Goal: Communication & Community: Ask a question

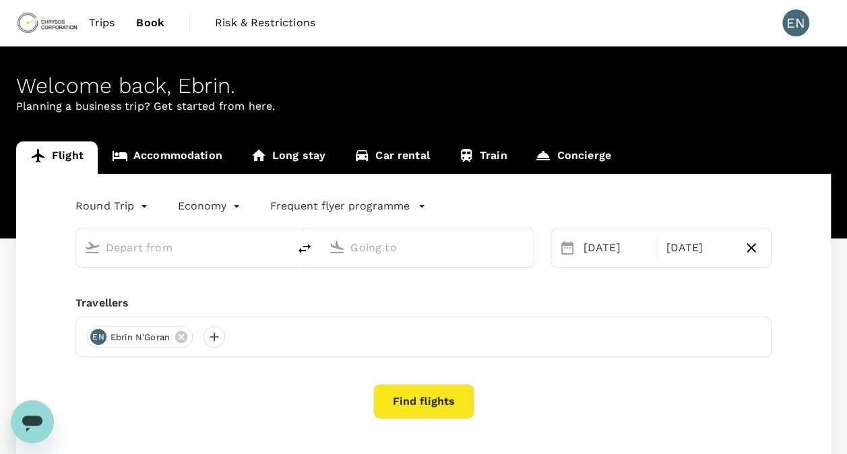
click at [159, 22] on span "Book" at bounding box center [150, 23] width 28 height 16
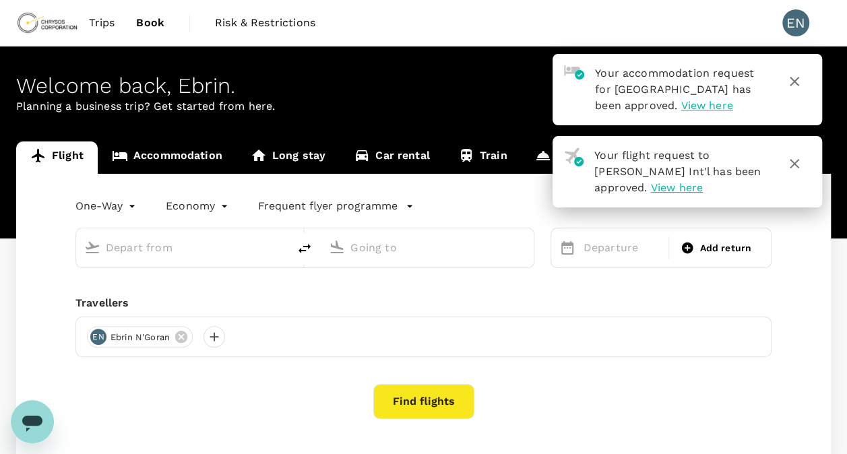
type input "roundtrip"
type input "[PERSON_NAME] Int'l (ABJ)"
type input "[PERSON_NAME][GEOGRAPHIC_DATA] (BKO)"
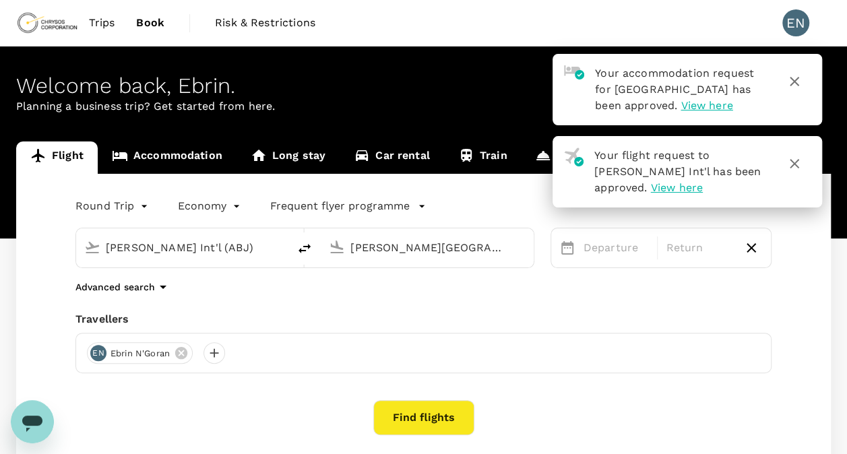
click at [417, 23] on div "Trips Book Risk & Restrictions EN" at bounding box center [423, 23] width 815 height 46
click at [32, 409] on div "Open messaging window" at bounding box center [32, 422] width 40 height 40
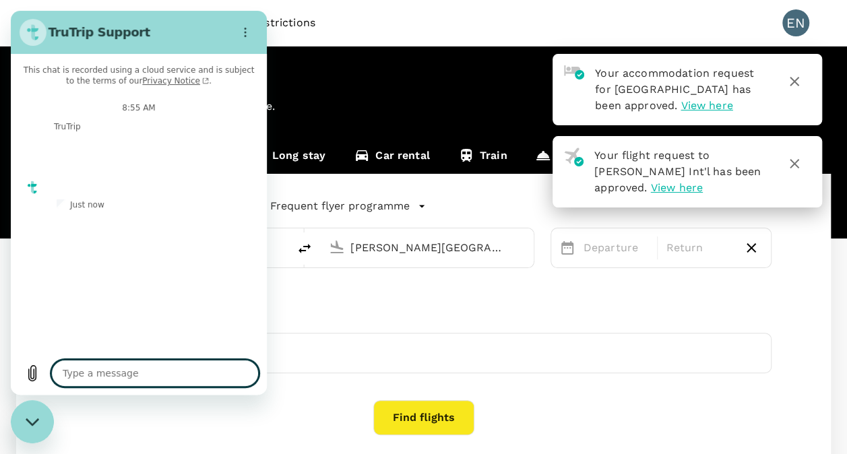
type textarea "x"
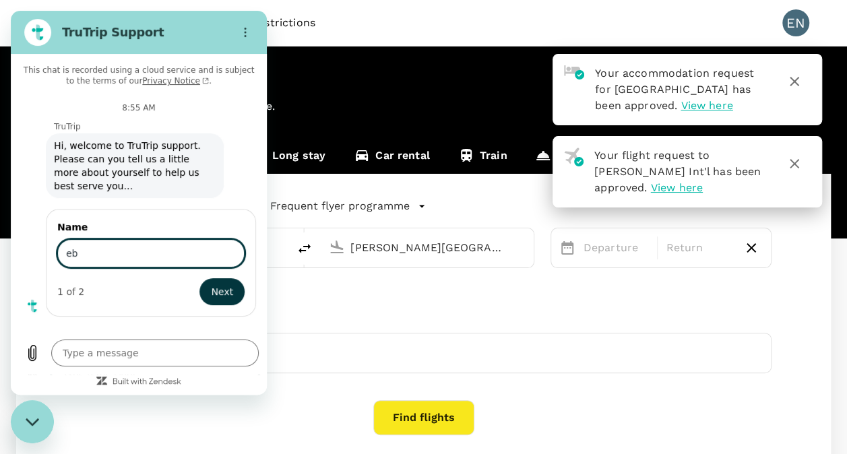
type input "e"
click at [82, 241] on input "Name" at bounding box center [150, 253] width 187 height 28
click at [79, 242] on input "E" at bounding box center [150, 253] width 187 height 28
type input "E"
type textarea "x"
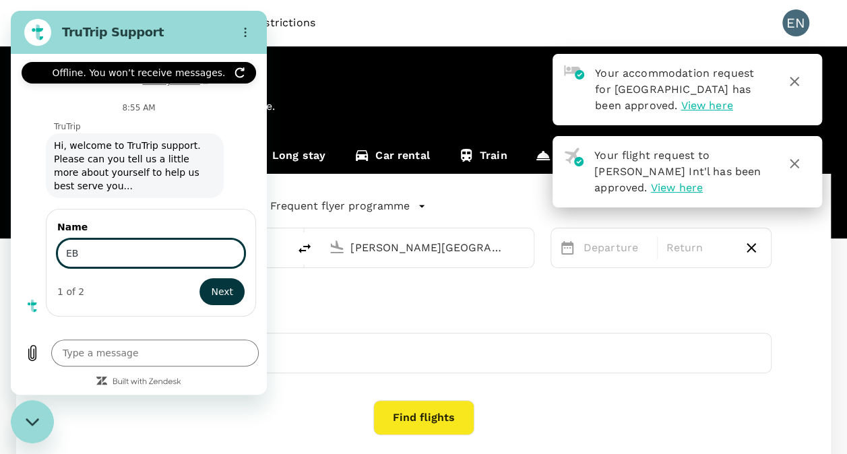
type input "EB"
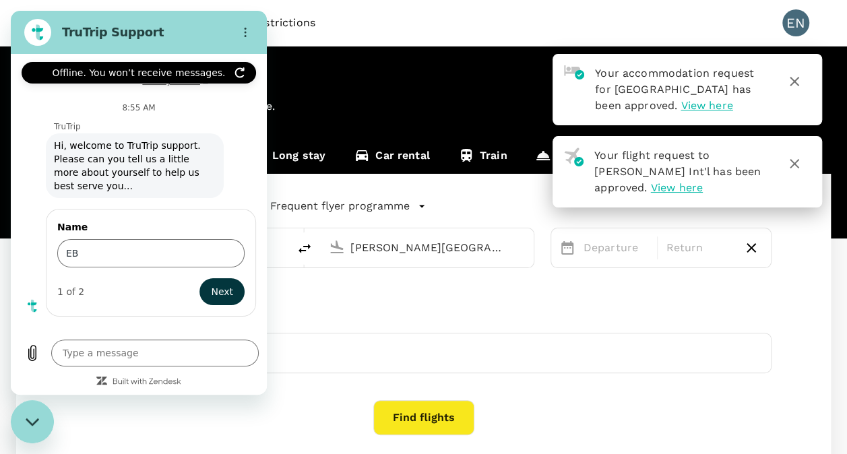
click at [241, 76] on icon "Refresh connection" at bounding box center [240, 72] width 11 height 11
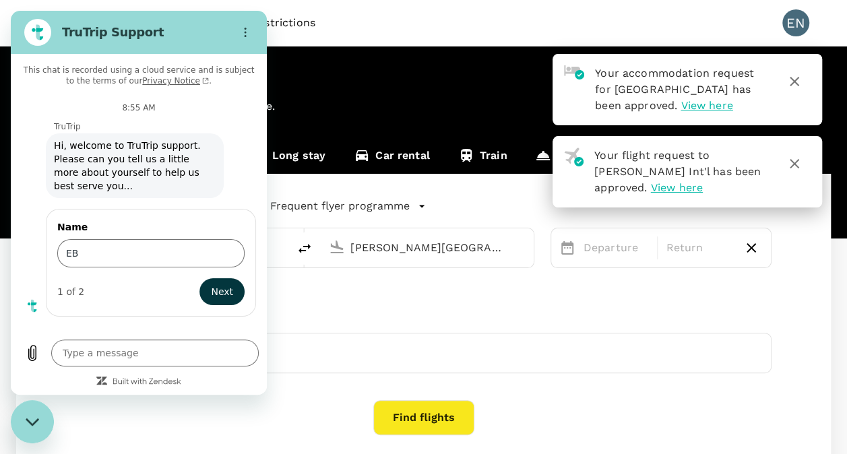
type textarea "x"
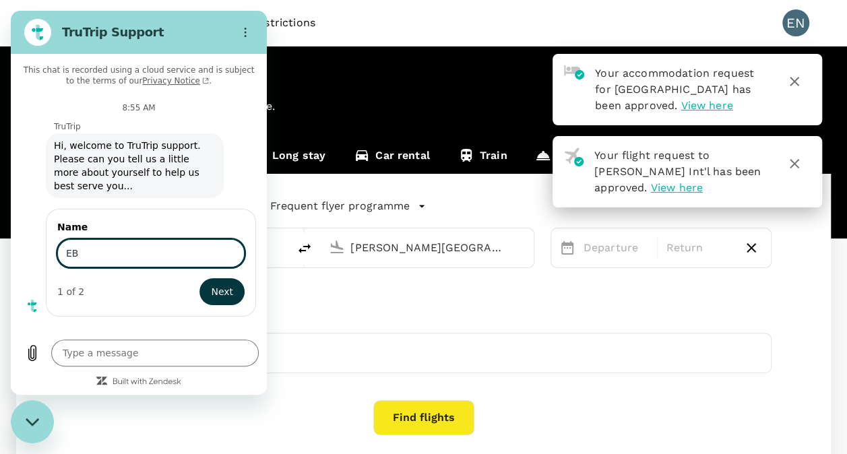
click at [81, 239] on input "EB" at bounding box center [150, 253] width 187 height 28
type input "Ebrin"
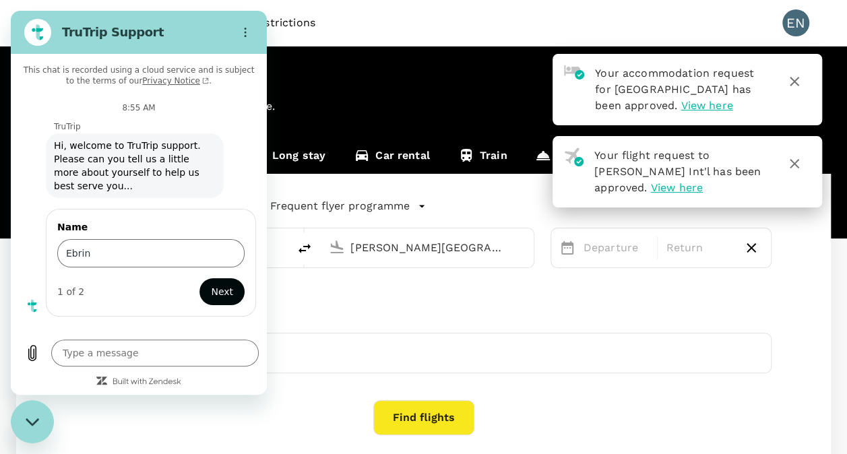
click at [226, 284] on span "Next" at bounding box center [222, 292] width 22 height 16
type textarea "x"
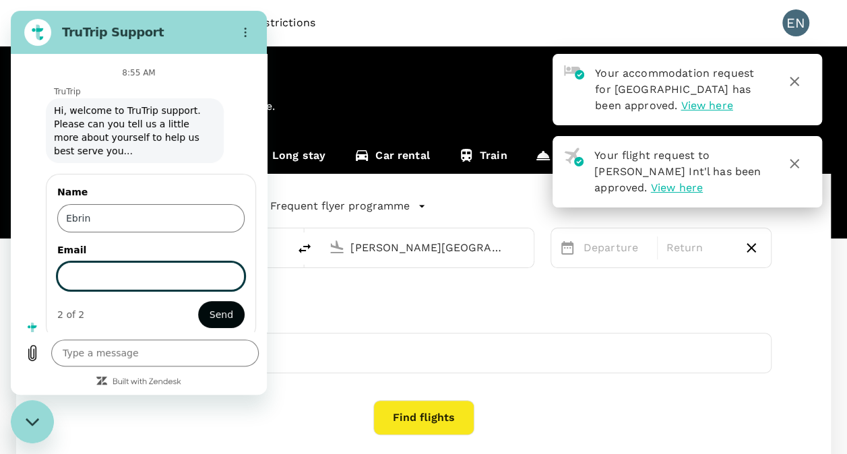
scroll to position [42, 0]
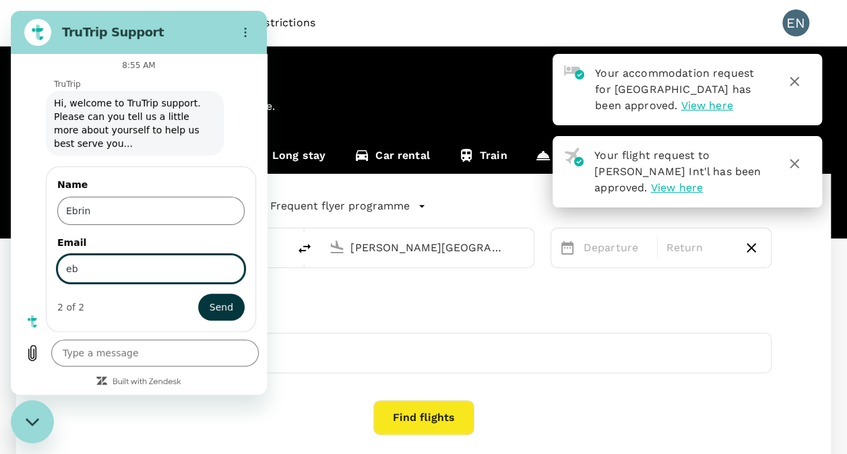
type input "[EMAIL_ADDRESS][DOMAIN_NAME]"
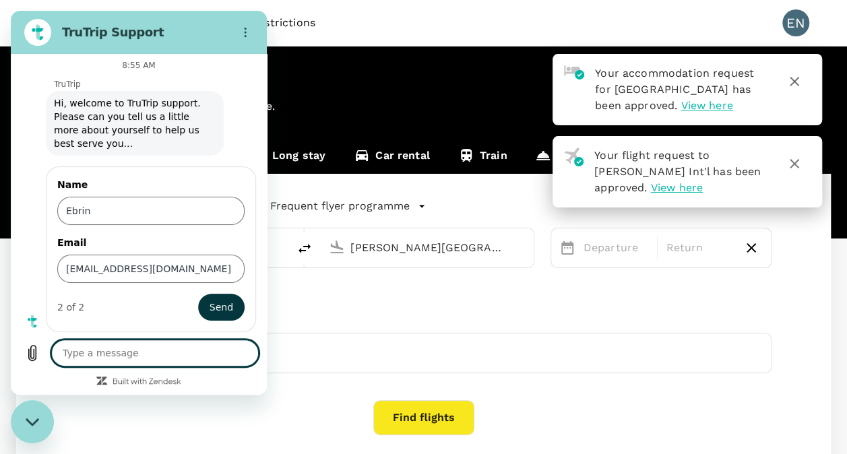
click at [112, 356] on textarea at bounding box center [155, 353] width 208 height 27
type textarea "H"
type textarea "x"
type textarea "Hi"
type textarea "x"
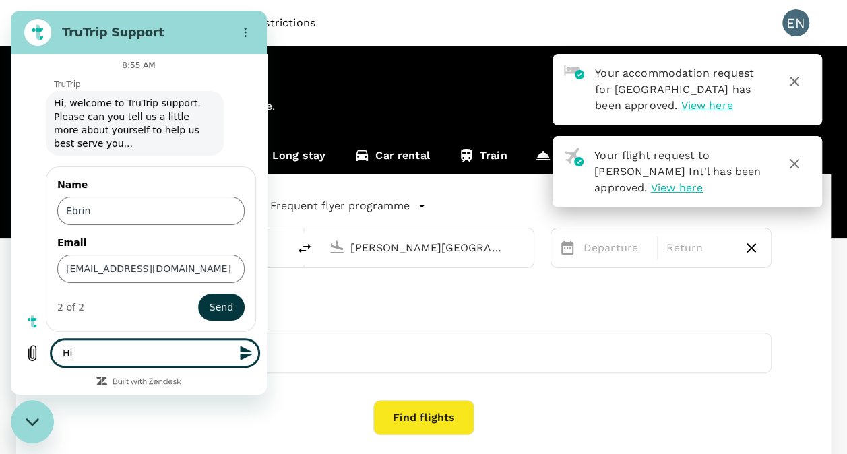
type textarea "Hi"
type textarea "x"
type textarea "Hi T"
type textarea "x"
type textarea "Hi Th"
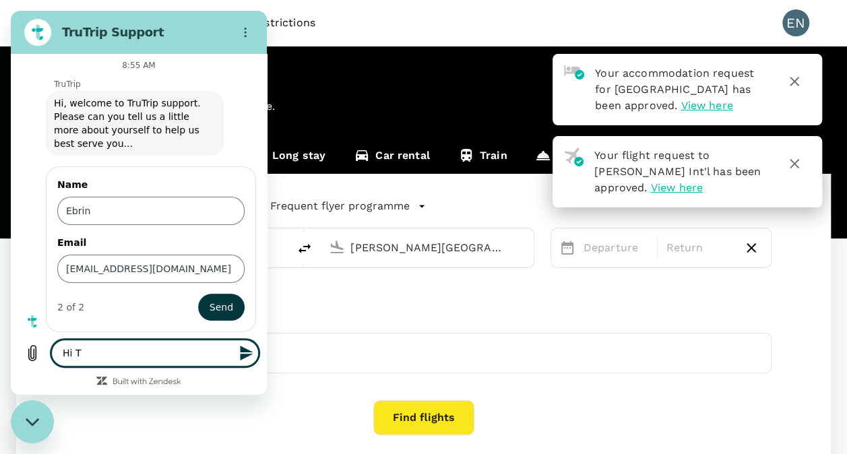
type textarea "x"
type textarea "Hi Thr"
type textarea "x"
type textarea "Hi Th"
type textarea "x"
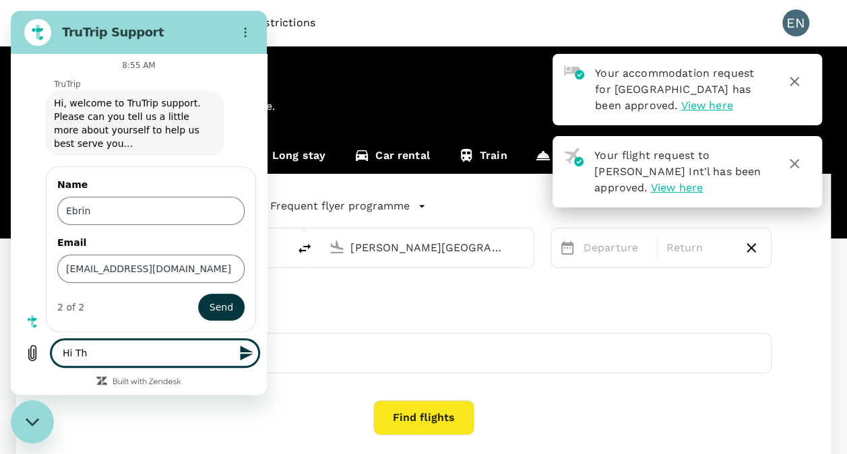
type textarea "Hi T"
type textarea "x"
type textarea "Hi Tr"
type textarea "x"
type textarea "Hi Tru"
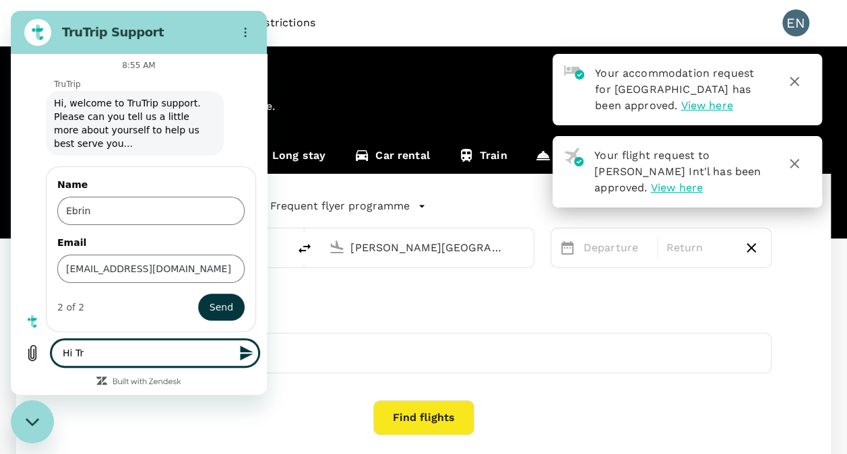
type textarea "x"
type textarea "Hi TruT"
type textarea "x"
type textarea "Hi TruTr"
type textarea "x"
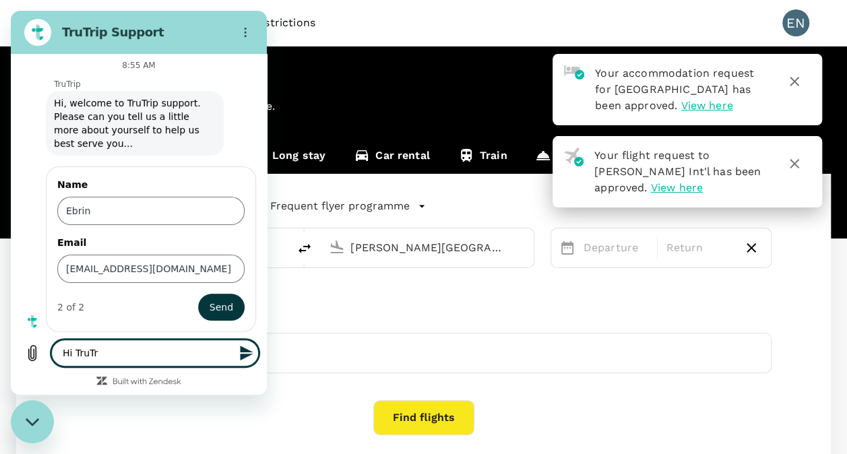
type textarea "Hi TruTri"
type textarea "x"
type textarea "Hi TruTrip"
type textarea "x"
type textarea "Hi TruTrip,"
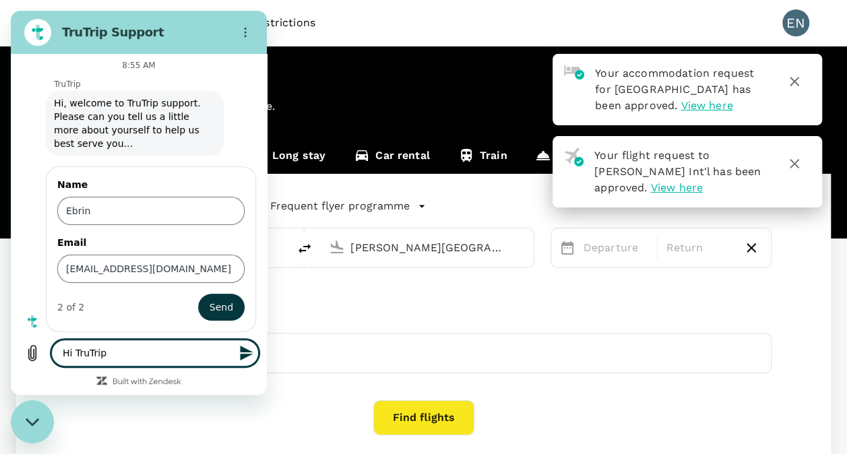
type textarea "x"
type textarea "Hi TruTrip,"
type textarea "x"
type textarea "Hi TruTrip, I"
type textarea "x"
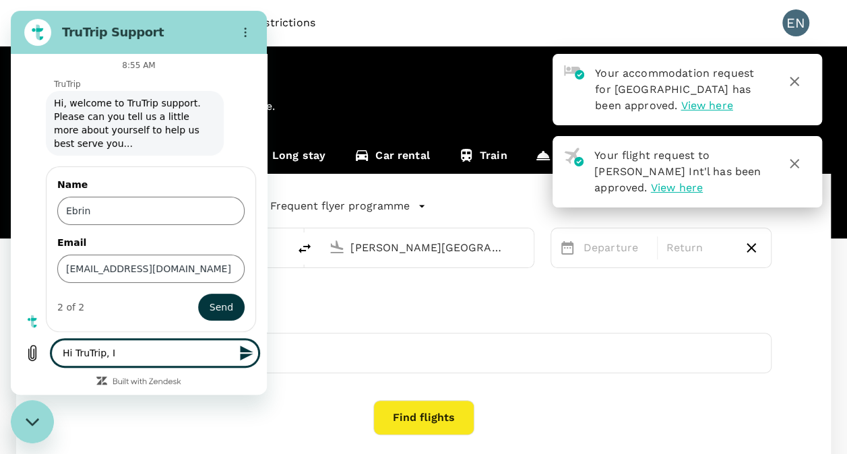
type textarea "Hi TruTrip, I"
type textarea "x"
type textarea "Hi TruTrip, I h"
type textarea "x"
type textarea "Hi TruTrip, I ha"
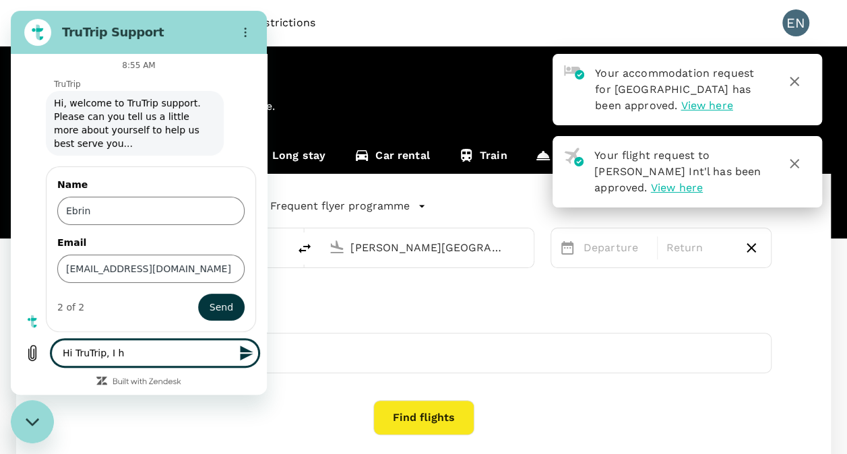
type textarea "x"
type textarea "Hi TruTrip, I hav"
type textarea "x"
type textarea "Hi TruTrip, I have"
type textarea "x"
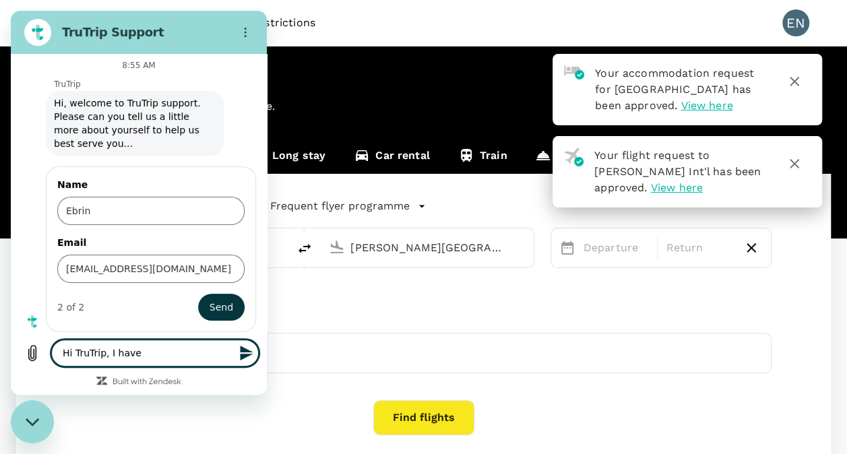
type textarea "Hi TruTrip, I have"
type textarea "x"
type textarea "Hi TruTrip, I have a"
type textarea "x"
type textarea "Hi TruTrip, I have ar"
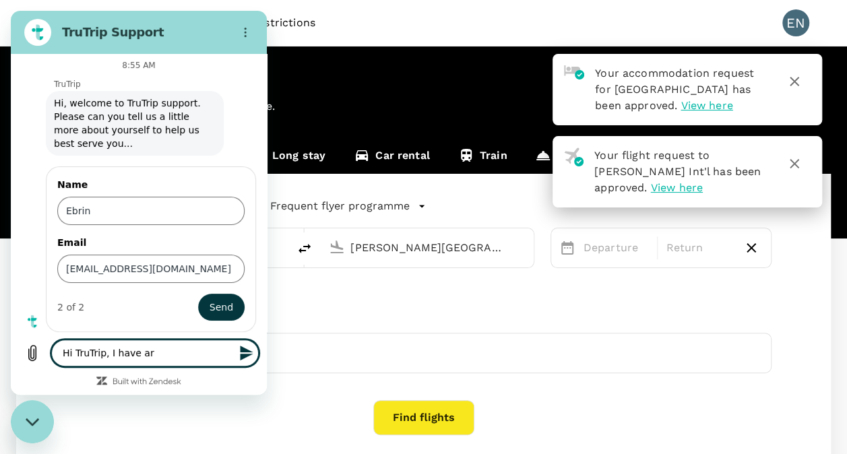
type textarea "x"
type textarea "Hi TruTrip, I have arr"
type textarea "x"
type textarea "Hi TruTrip, I have arri"
type textarea "x"
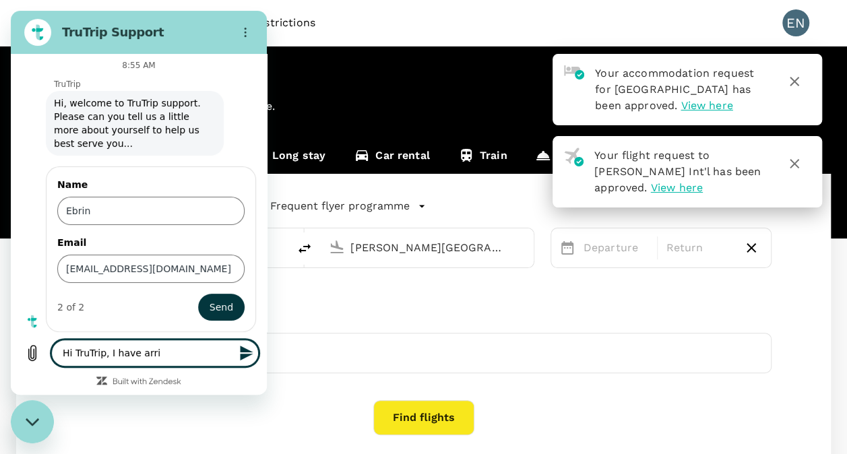
type textarea "Hi TruTrip, I have arriv"
type textarea "x"
type textarea "Hi TruTrip, I have arri"
type textarea "x"
type textarea "Hi TruTrip, I have arr"
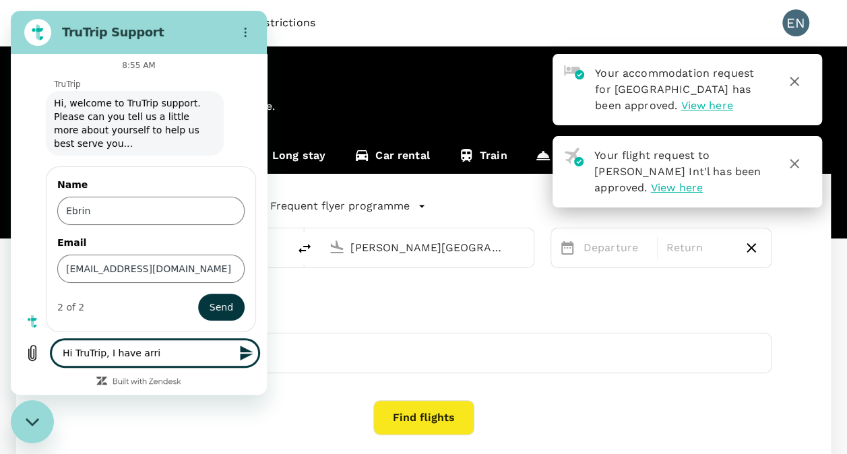
type textarea "x"
type textarea "Hi TruTrip, I have ar"
type textarea "x"
type textarea "Hi TruTrip, I have a"
type textarea "x"
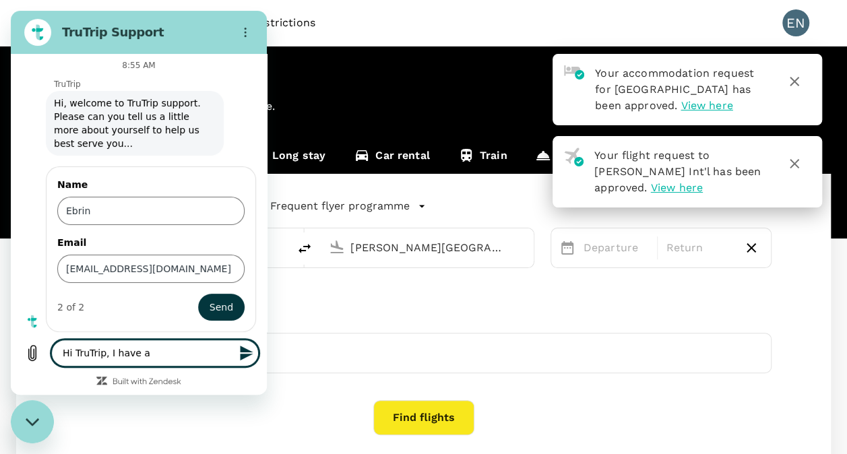
type textarea "Hi TruTrip, I have"
type textarea "x"
type textarea "Hi TruTrip, I have"
type textarea "x"
type textarea "Hi TruTrip, I hav"
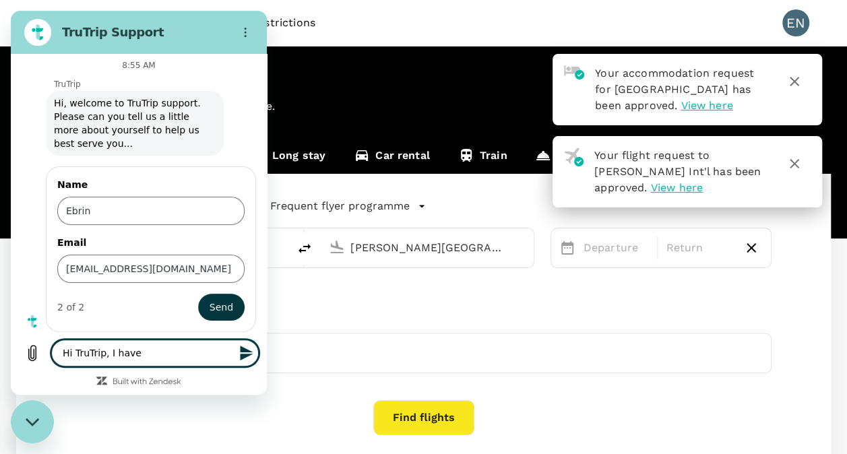
type textarea "x"
type textarea "Hi TruTrip, I ha"
type textarea "x"
type textarea "Hi TruTrip, I h"
type textarea "x"
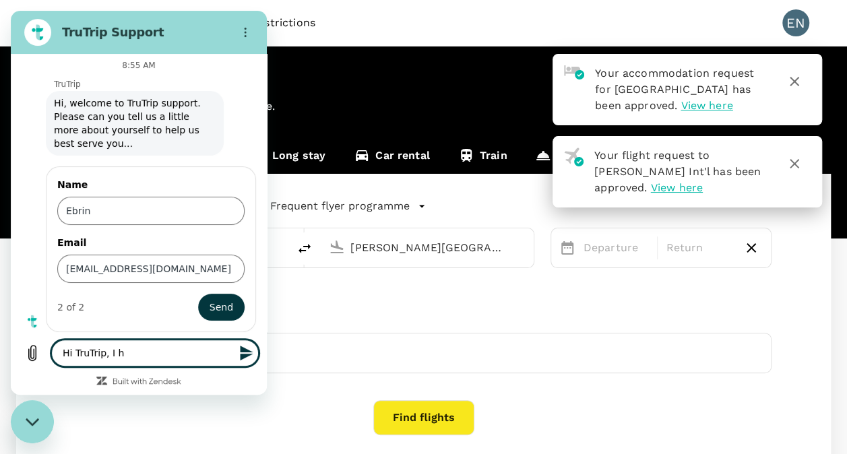
type textarea "Hi TruTrip, I"
type textarea "x"
type textarea "Hi TruTrip, I a"
type textarea "x"
type textarea "Hi TruTrip, I am"
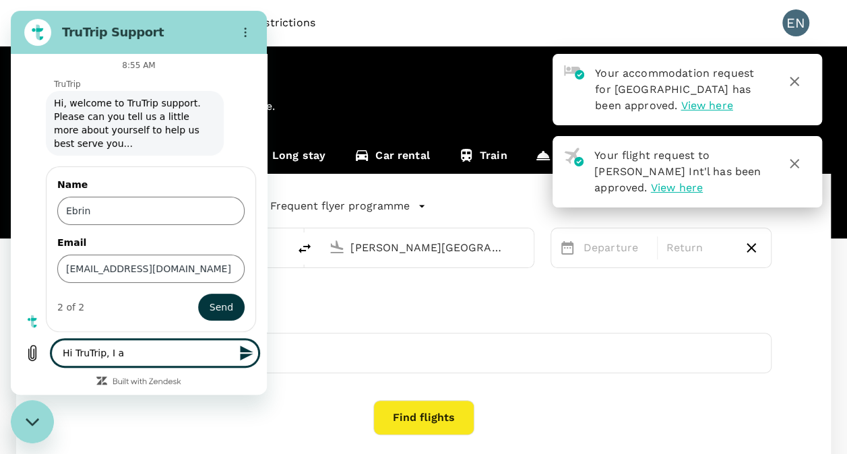
type textarea "x"
type textarea "Hi TruTrip, I am"
type textarea "x"
type textarea "Hi TruTrip, I am a"
type textarea "x"
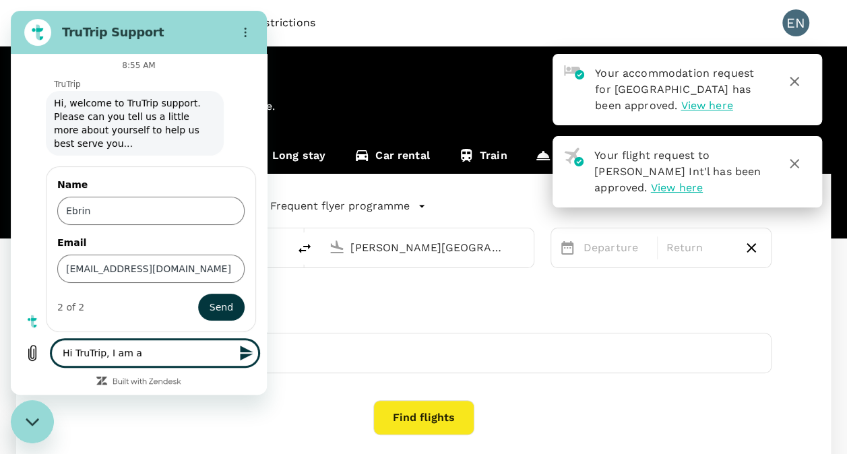
type textarea "Hi TruTrip, I am at"
type textarea "x"
type textarea "Hi TruTrip, I am at"
type textarea "x"
type textarea "Hi TruTrip, I am at A"
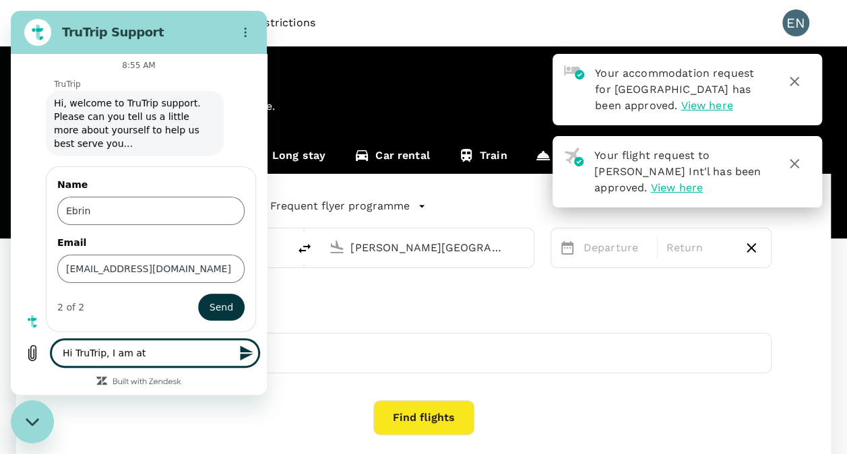
type textarea "x"
type textarea "Hi TruTrip, I am at Az"
type textarea "x"
type textarea "Hi TruTrip, I am at Aza"
type textarea "x"
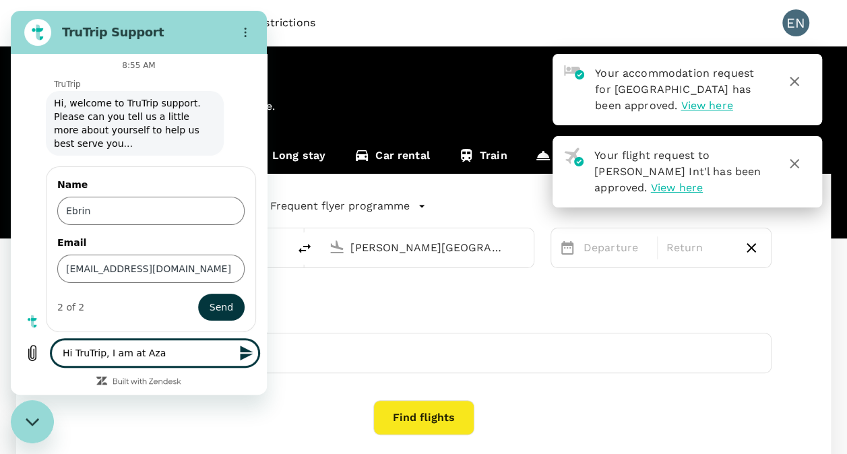
type textarea "Hi TruTrip, I am at Azal"
type textarea "x"
type textarea "Hi TruTrip, I am at [GEOGRAPHIC_DATA]"
type textarea "x"
type textarea "Hi TruTrip, I am at [GEOGRAPHIC_DATA]"
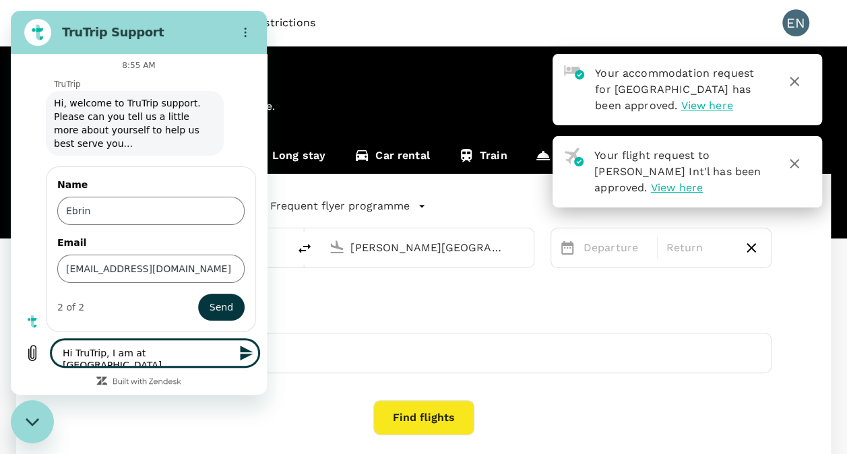
type textarea "x"
type textarea "Hi TruTrip, I am at [GEOGRAPHIC_DATA]"
type textarea "x"
type textarea "Hi TruTrip, I am at Azalai h"
type textarea "x"
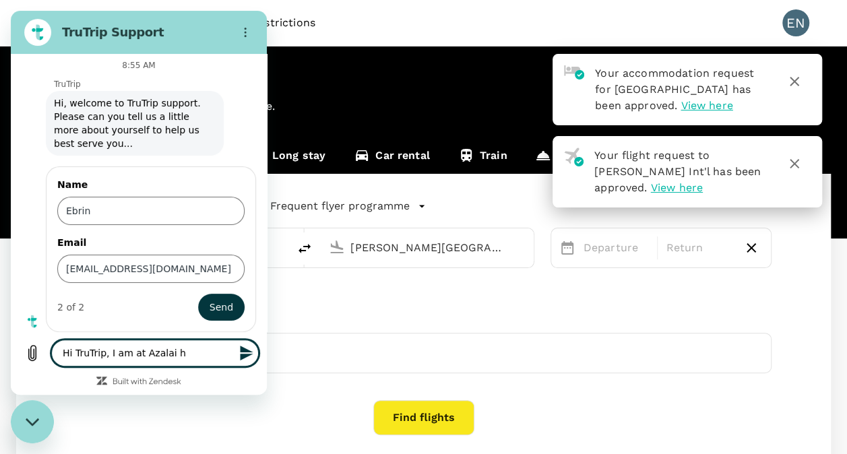
type textarea "Hi TruTrip, I am at Azalai ho"
type textarea "x"
type textarea "Hi TruTrip, I am at Azalai hot"
type textarea "x"
type textarea "Hi TruTrip, I am at Azalai hote"
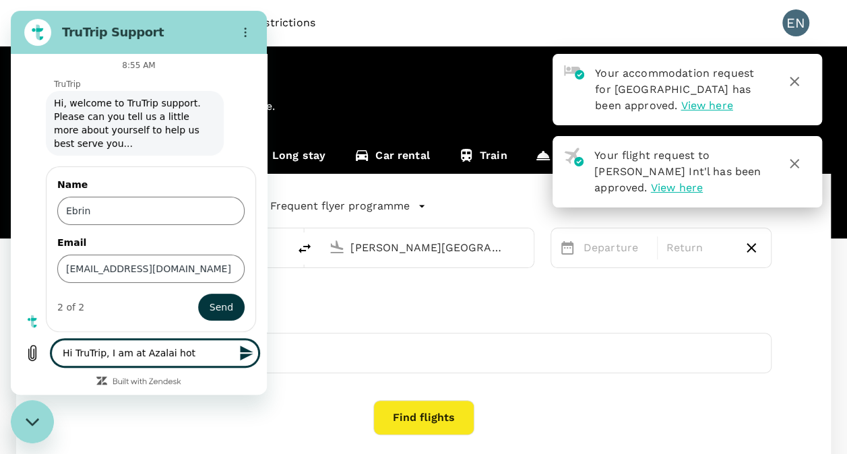
type textarea "x"
type textarea "Hi TruTrip, I am at [GEOGRAPHIC_DATA]"
type textarea "x"
type textarea "Hi TruTrip, I am at [GEOGRAPHIC_DATA]"
type textarea "x"
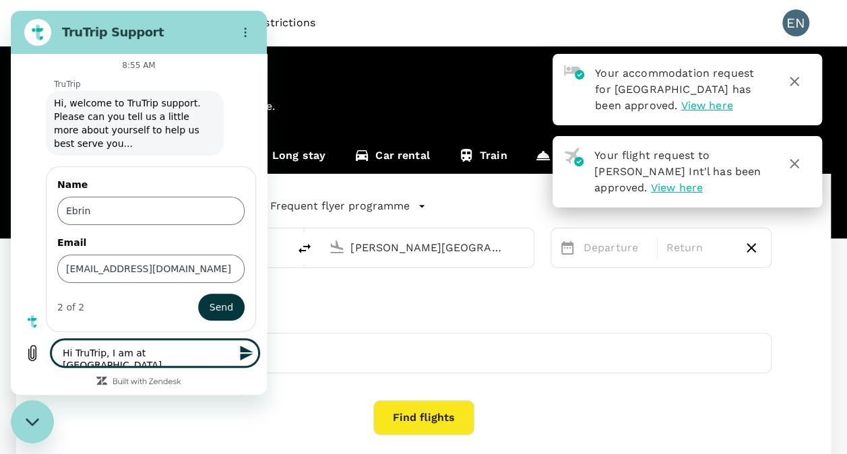
type textarea "Hi TruTrip, I am at [GEOGRAPHIC_DATA]"
type textarea "x"
type textarea "Hi TruTrip, I am at [GEOGRAPHIC_DATA] bu"
type textarea "x"
type textarea "Hi TruTrip, I am at [GEOGRAPHIC_DATA] but"
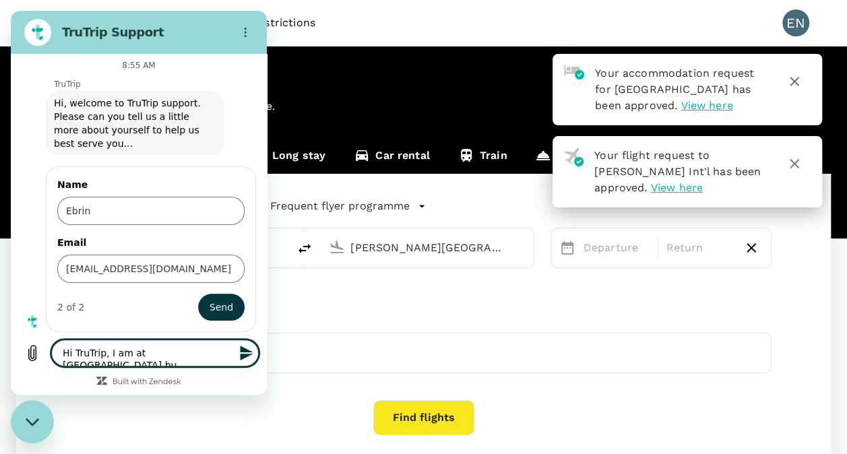
type textarea "x"
type textarea "Hi TruTrip, I am at [GEOGRAPHIC_DATA] but"
type textarea "x"
type textarea "Hi TruTrip, I am at [GEOGRAPHIC_DATA] but t"
type textarea "x"
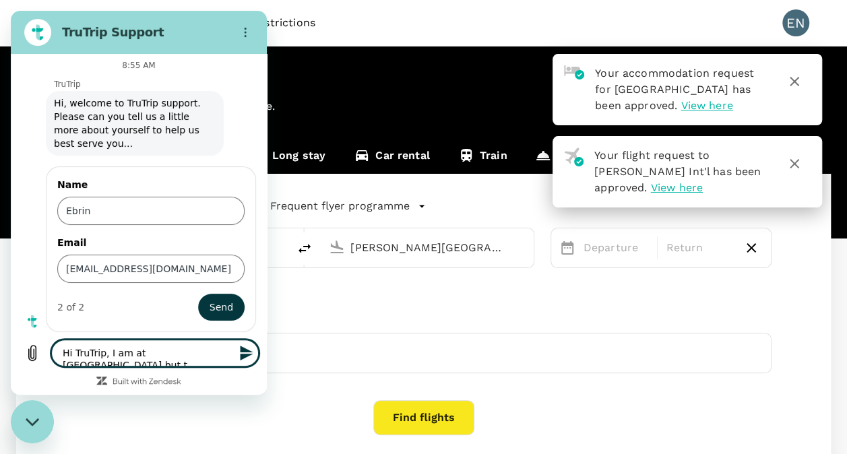
type textarea "Hi TruTrip, I am at [GEOGRAPHIC_DATA] but th"
type textarea "x"
type textarea "Hi TruTrip, I am at [GEOGRAPHIC_DATA] but the"
type textarea "x"
type textarea "Hi TruTrip, I am at [GEOGRAPHIC_DATA] but the"
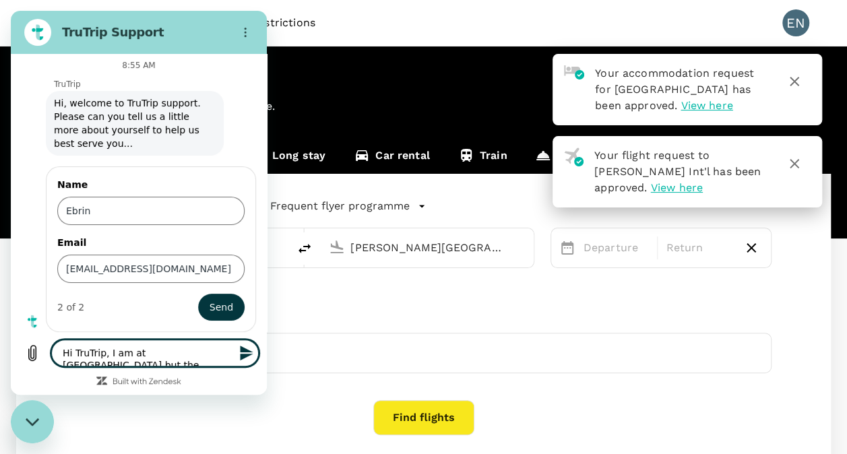
type textarea "x"
type textarea "Hi TruTrip, I am at [GEOGRAPHIC_DATA] but the h"
type textarea "x"
type textarea "Hi TruTrip, I am at [GEOGRAPHIC_DATA] but the ho"
type textarea "x"
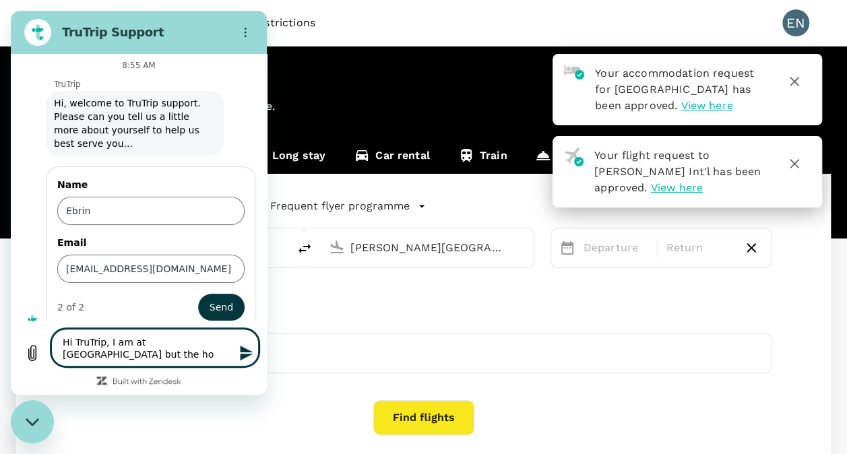
type textarea "Hi TruTrip, I am at [GEOGRAPHIC_DATA] but the hot"
type textarea "x"
type textarea "Hi TruTrip, I am at [GEOGRAPHIC_DATA] but the hote"
type textarea "x"
type textarea "Hi TruTrip, I am at [GEOGRAPHIC_DATA] but the hotel"
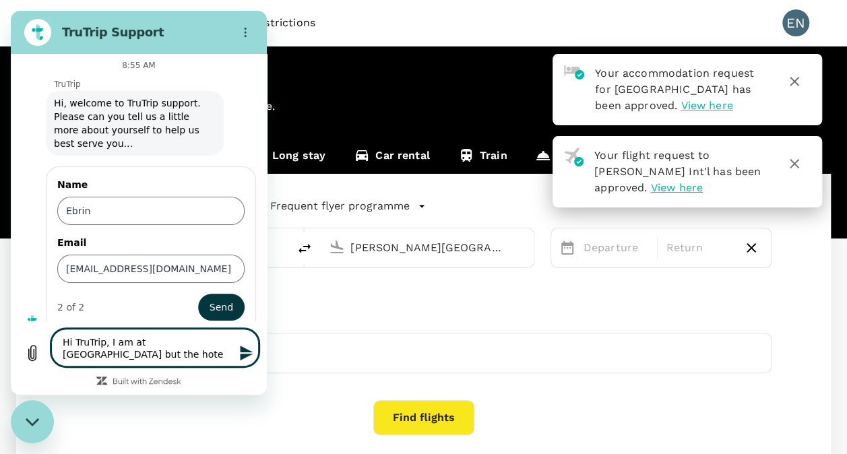
type textarea "x"
type textarea "Hi TruTrip, I am at [GEOGRAPHIC_DATA] but the hotel"
type textarea "x"
type textarea "Hi TruTrip, I am at [GEOGRAPHIC_DATA] but the hotel h"
type textarea "x"
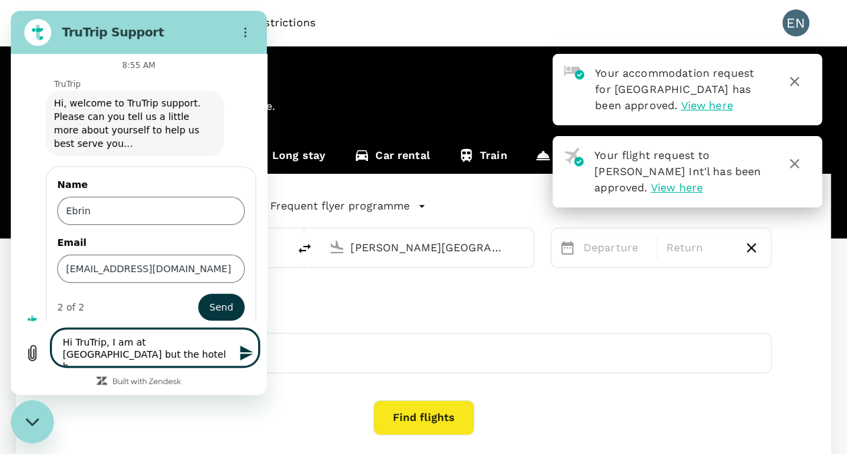
type textarea "Hi TruTrip, I am at [GEOGRAPHIC_DATA] but the hotel ha"
type textarea "x"
type textarea "Hi TruTrip, I am at [GEOGRAPHIC_DATA] but the hotel has"
type textarea "x"
type textarea "Hi TruTrip, I am at [GEOGRAPHIC_DATA] but the hotel has"
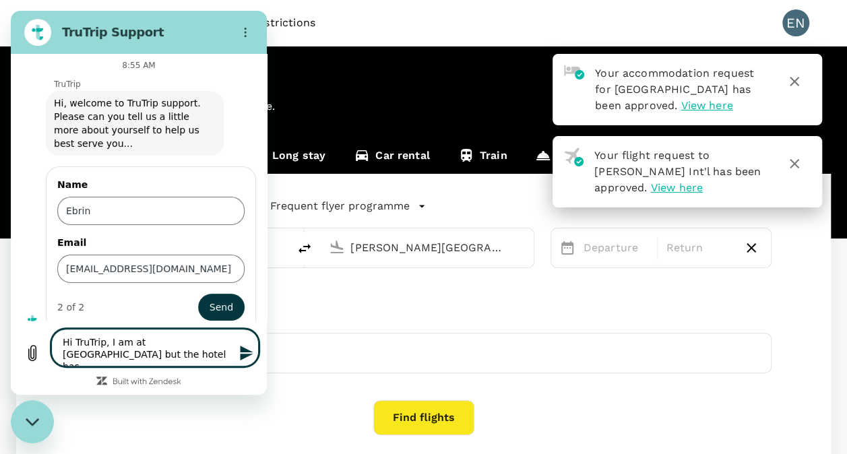
type textarea "x"
type textarea "Hi TruTrip, I am at [GEOGRAPHIC_DATA] but the hotel has r"
type textarea "x"
type textarea "Hi TruTrip, I am at [GEOGRAPHIC_DATA] but the hotel has re"
type textarea "x"
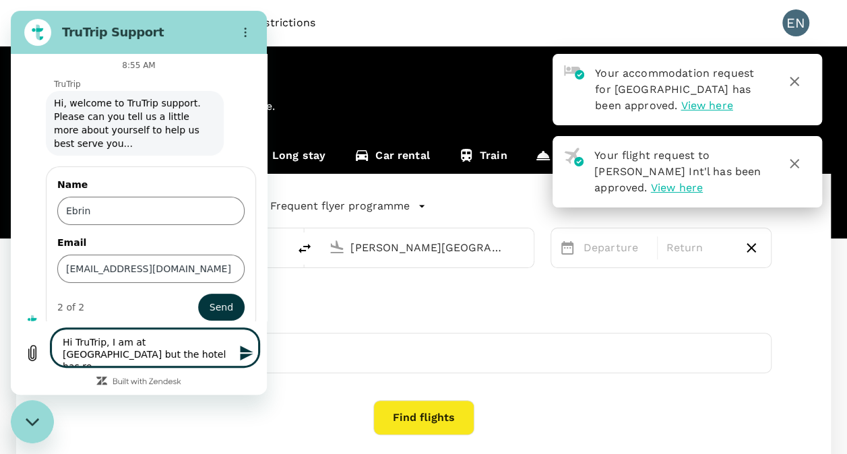
type textarea "Hi TruTrip, I am at [GEOGRAPHIC_DATA] but the hotel has ref"
type textarea "x"
type textarea "Hi TruTrip, I am at [GEOGRAPHIC_DATA] but the hotel has refu"
type textarea "x"
type textarea "Hi TruTrip, I am at [GEOGRAPHIC_DATA] but the hotel has refus"
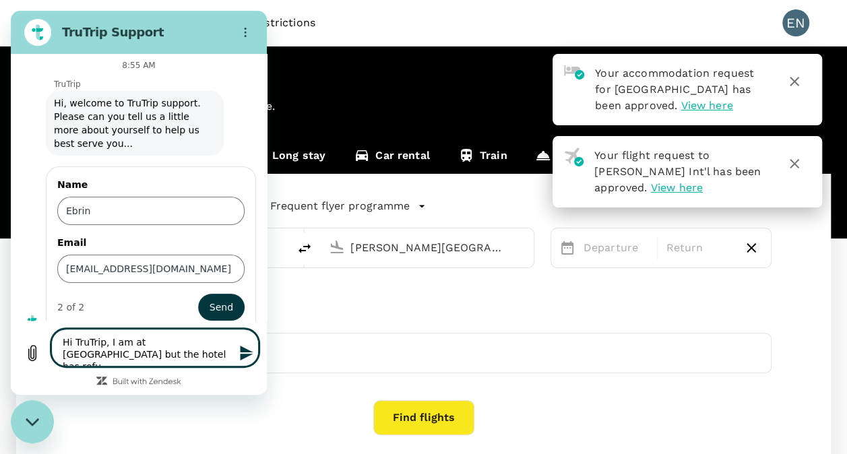
type textarea "x"
type textarea "Hi TruTrip, I am at [GEOGRAPHIC_DATA] but the hotel has refuse"
type textarea "x"
type textarea "Hi TruTrip, I am at [GEOGRAPHIC_DATA] but the hotel has refused"
type textarea "x"
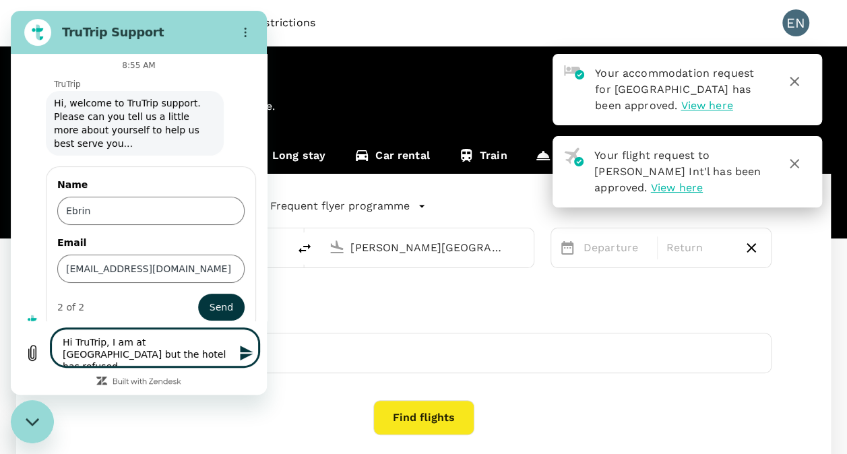
type textarea "Hi TruTrip, I am at [GEOGRAPHIC_DATA] but the hotel has refused"
type textarea "x"
type textarea "Hi TruTrip, I am at [GEOGRAPHIC_DATA] but the hotel has refused t"
type textarea "x"
type textarea "Hi TruTrip, I am at [GEOGRAPHIC_DATA] but the hotel has refused th"
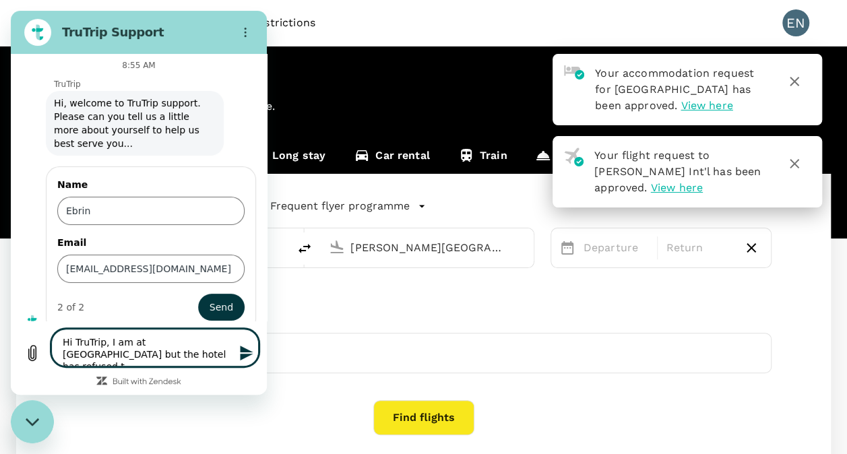
type textarea "x"
type textarea "Hi TruTrip, I am at [GEOGRAPHIC_DATA] but the hotel has refused the"
type textarea "x"
type textarea "Hi TruTrip, I am at [GEOGRAPHIC_DATA] but the hotel has refused the"
type textarea "x"
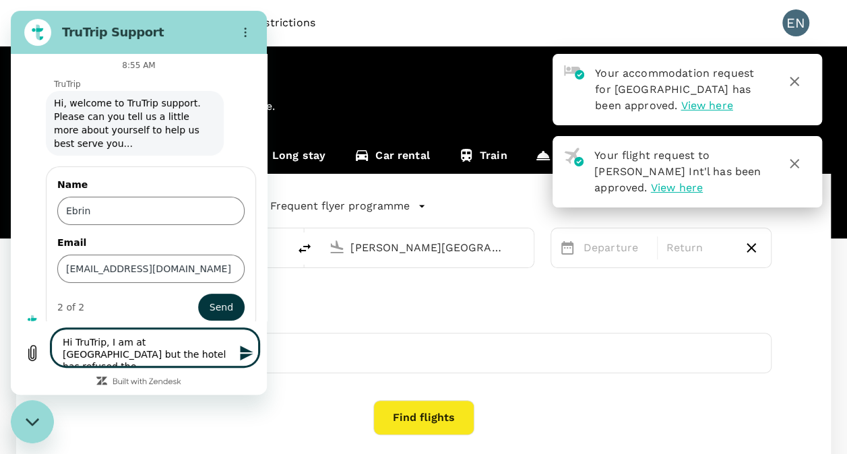
type textarea "Hi TruTrip, I am at [GEOGRAPHIC_DATA] but the hotel has refused the c"
type textarea "x"
type textarea "Hi TruTrip, I am at [GEOGRAPHIC_DATA] but the hotel has refused the"
type textarea "x"
type textarea "Hi TruTrip, I am at [GEOGRAPHIC_DATA] but the hotel has refused the a"
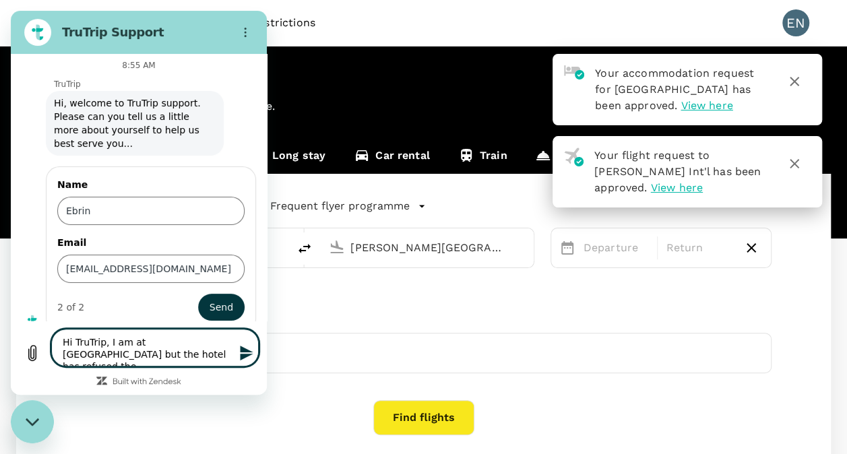
type textarea "x"
type textarea "Hi TruTrip, I am at [GEOGRAPHIC_DATA] but the hotel has refused the ac"
type textarea "x"
type textarea "Hi TruTrip, I am at [GEOGRAPHIC_DATA] but the hotel has refused the acc"
type textarea "x"
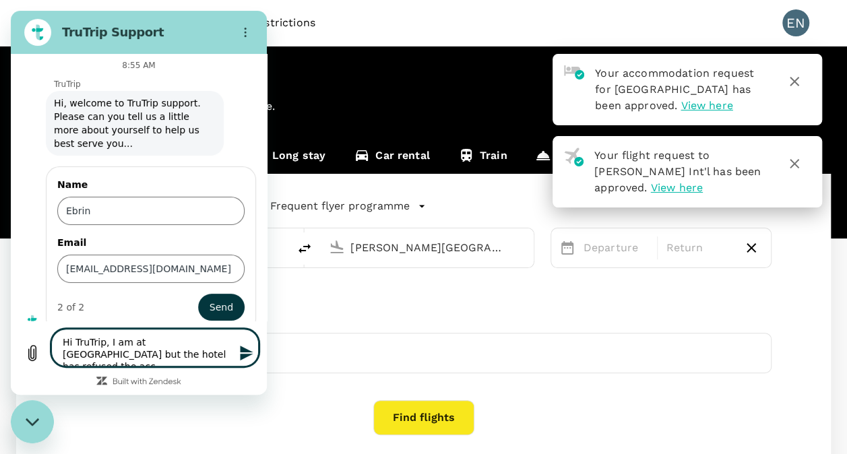
type textarea "Hi TruTrip, I am at [GEOGRAPHIC_DATA] but the hotel has refused the acce"
type textarea "x"
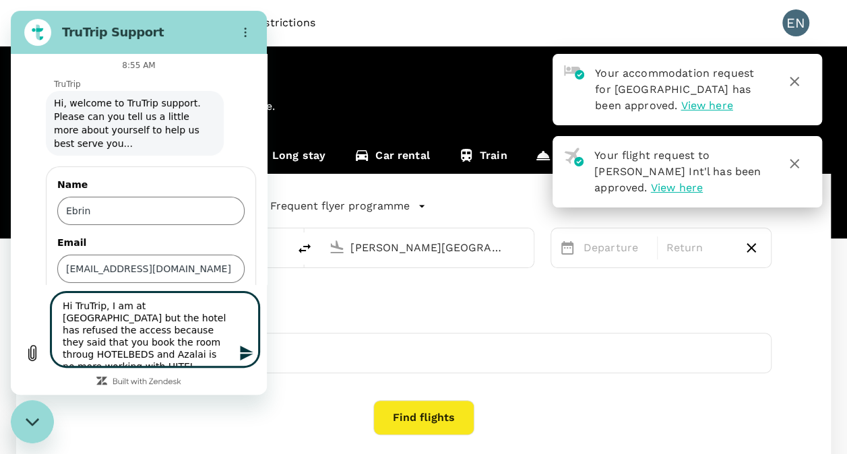
click at [147, 352] on textarea "Hi TruTrip, I am at [GEOGRAPHIC_DATA] but the hotel has refused the access beca…" at bounding box center [155, 330] width 208 height 74
click at [162, 349] on textarea "Hi TruTrip, I am at [GEOGRAPHIC_DATA] but the hotel has refused the access beca…" at bounding box center [155, 330] width 208 height 74
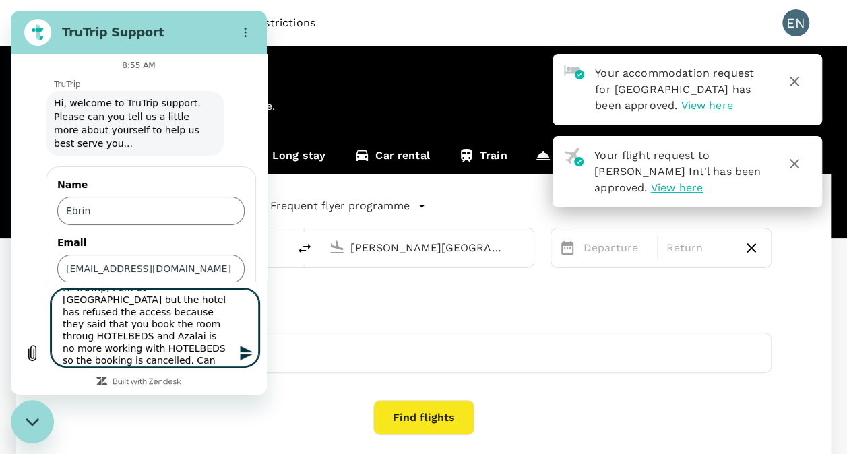
scroll to position [0, 0]
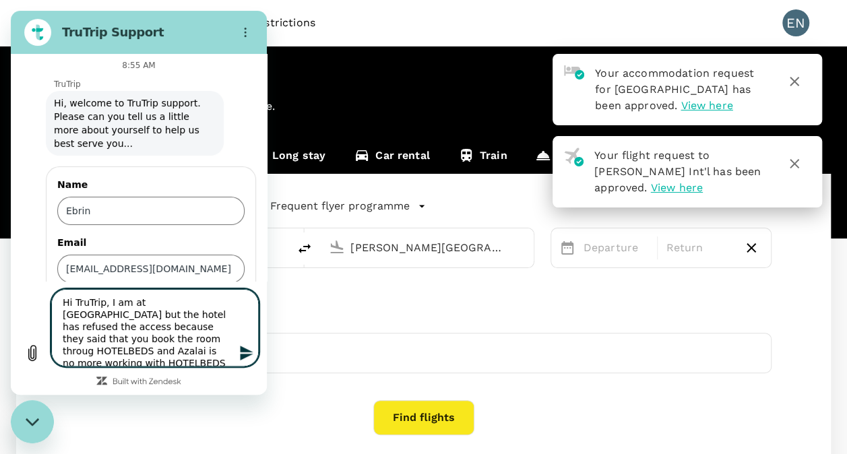
drag, startPoint x: 89, startPoint y: 361, endPoint x: 43, endPoint y: 266, distance: 104.9
click at [43, 266] on div "This chat is recorded using a cloud service and is subject to the terms of our …" at bounding box center [139, 224] width 256 height 341
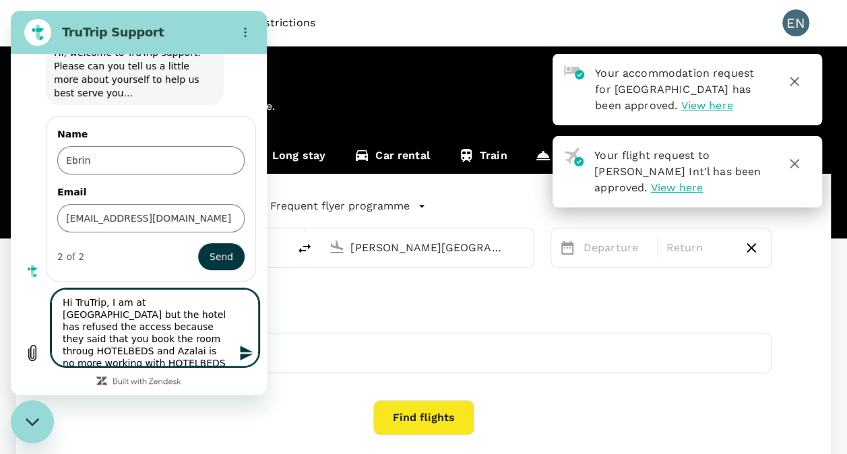
click at [219, 359] on textarea "Hi TruTrip, I am at [GEOGRAPHIC_DATA] but the hotel has refused the access beca…" at bounding box center [155, 328] width 208 height 78
drag, startPoint x: 219, startPoint y: 359, endPoint x: 43, endPoint y: 303, distance: 184.6
click at [43, 303] on div "Type a message Hi TruTrip, I am at [GEOGRAPHIC_DATA] but the hotel has refused …" at bounding box center [139, 328] width 256 height 94
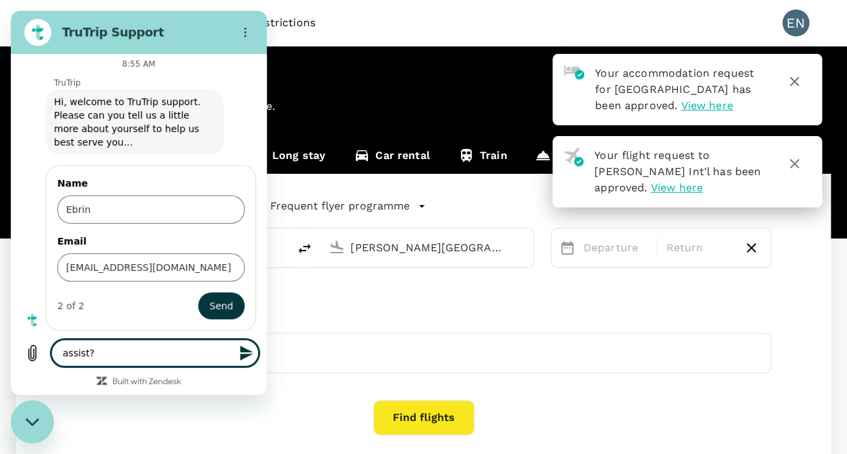
scroll to position [42, 0]
click at [93, 355] on textarea "assist?" at bounding box center [155, 353] width 208 height 27
paste textarea "Hi TruTrip, I am currently at the [GEOGRAPHIC_DATA], but they have refused me a…"
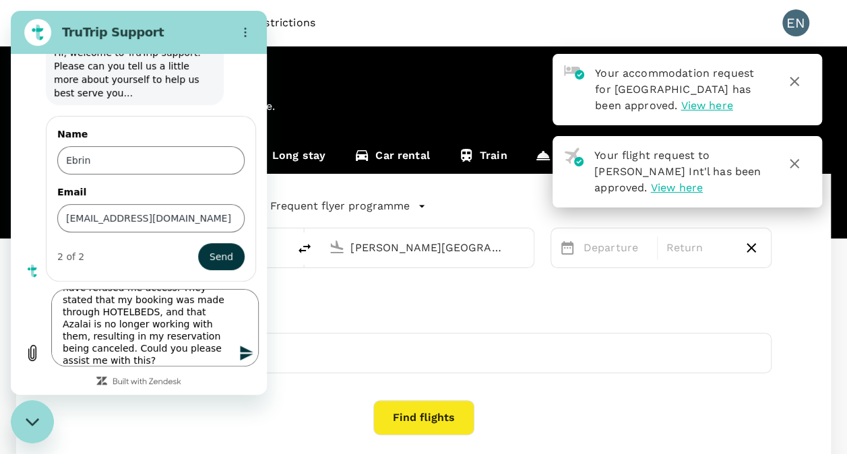
click at [247, 355] on icon "Send message" at bounding box center [246, 353] width 13 height 15
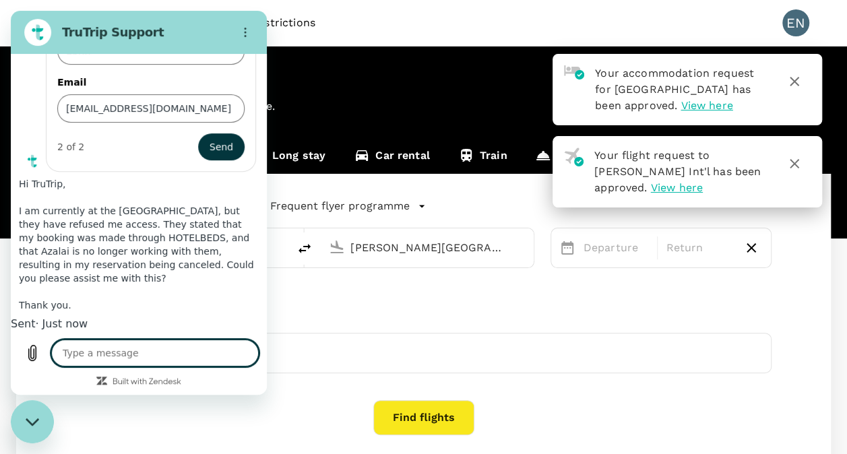
scroll to position [224, 0]
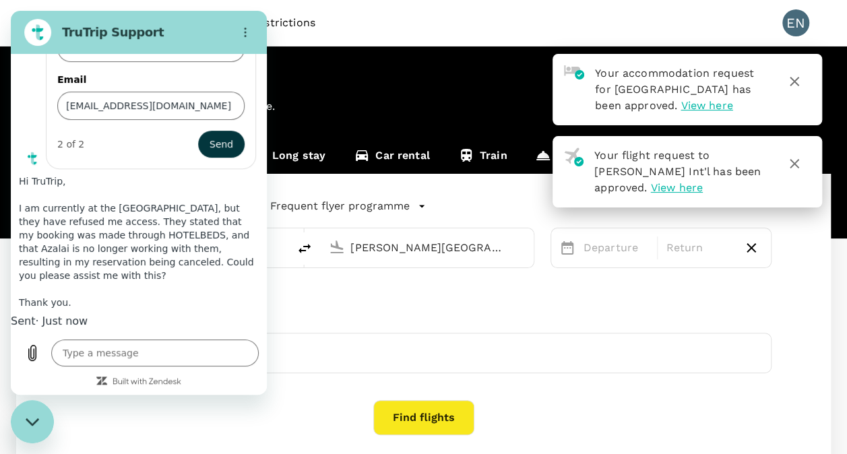
click at [697, 107] on span "View here" at bounding box center [707, 105] width 52 height 13
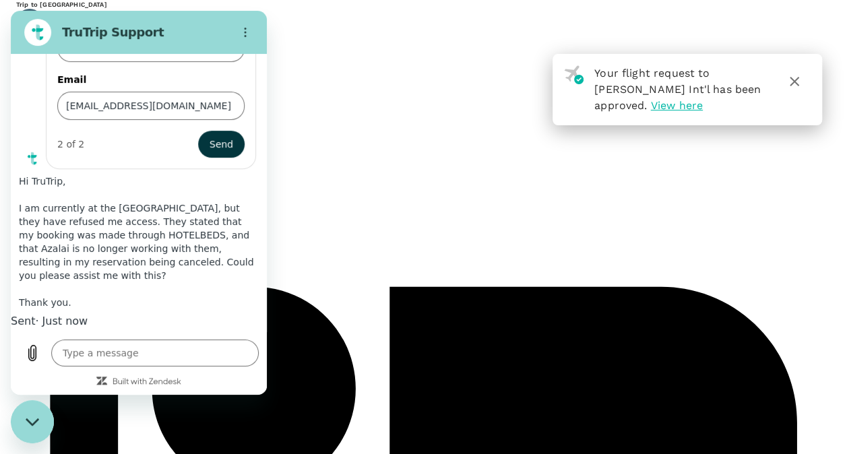
click at [324, 80] on div "Stay at [GEOGRAPHIC_DATA] (1 night(s))" at bounding box center [423, 463] width 815 height 829
click at [27, 421] on icon "Close messaging window" at bounding box center [33, 422] width 14 height 9
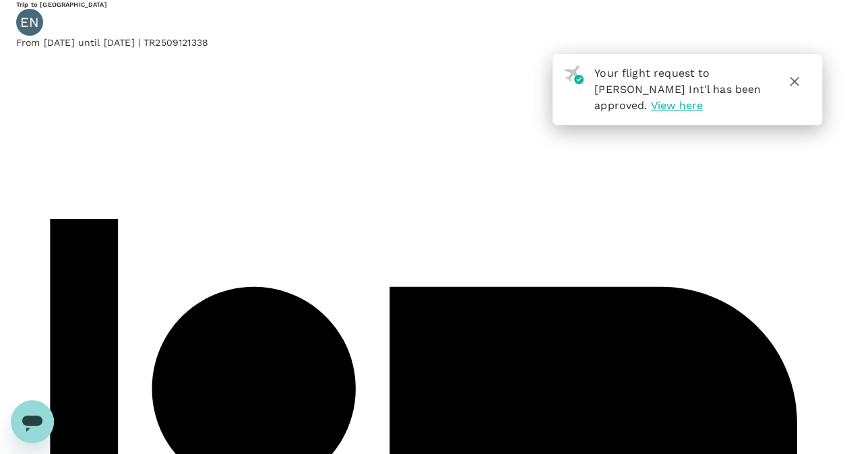
click at [797, 79] on icon "button" at bounding box center [794, 81] width 9 height 9
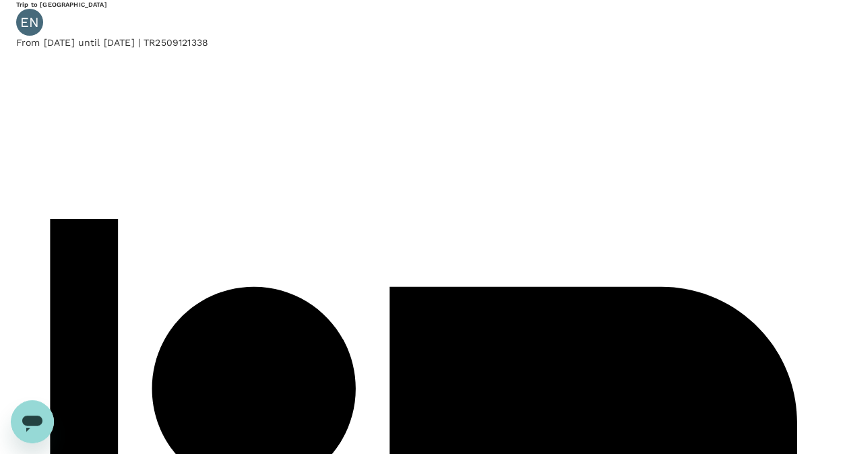
drag, startPoint x: 565, startPoint y: 153, endPoint x: 402, endPoint y: 149, distance: 163.2
drag, startPoint x: 402, startPoint y: 149, endPoint x: 419, endPoint y: 156, distance: 18.2
copy div "Booking ID : H2025091229008"
click at [34, 421] on icon "Open messaging window" at bounding box center [32, 424] width 20 height 16
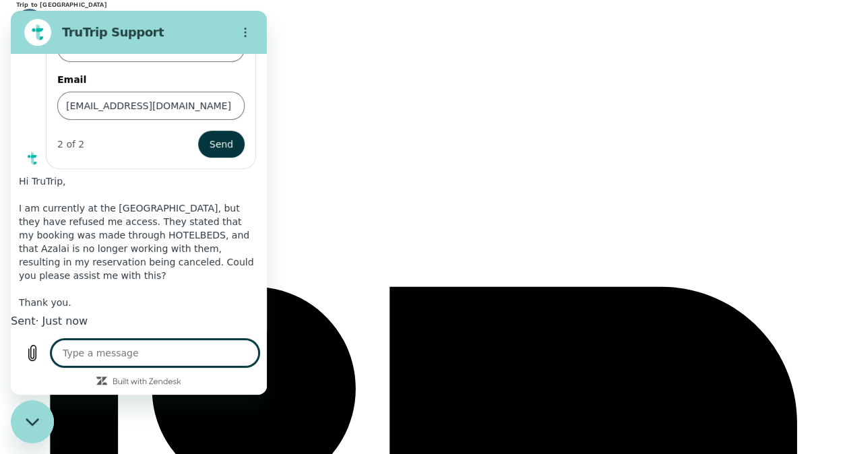
click at [71, 355] on textarea at bounding box center [155, 353] width 208 height 27
paste textarea "Booking ID : H2025091229008"
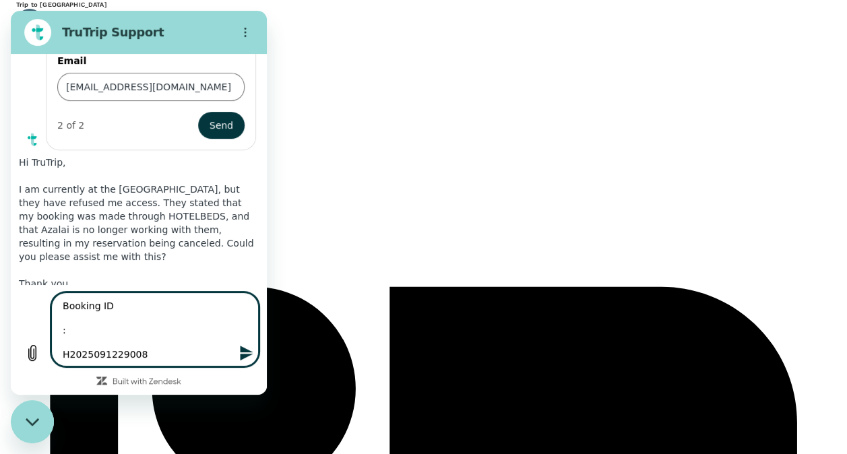
click at [61, 356] on textarea "Booking ID : H2025091229008" at bounding box center [155, 330] width 208 height 74
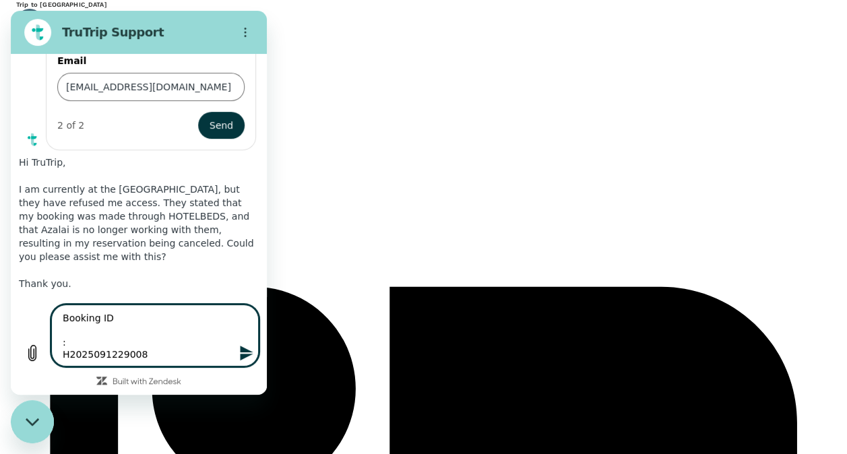
click at [61, 342] on textarea "Booking ID : H2025091229008" at bounding box center [155, 336] width 208 height 62
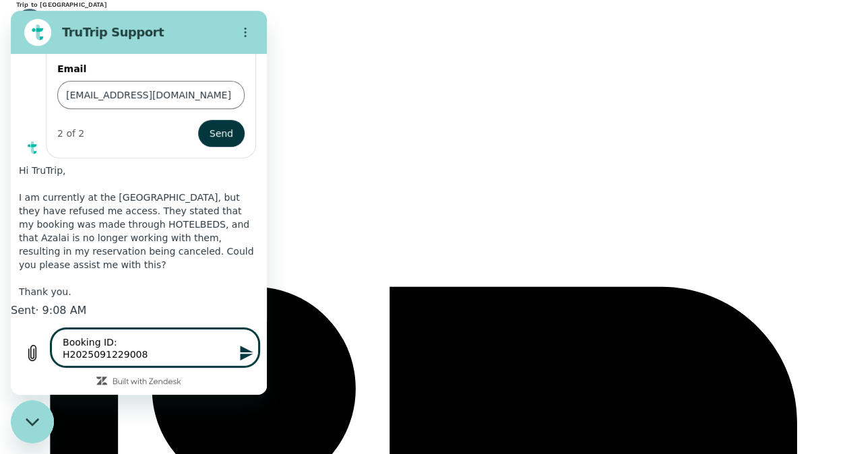
click at [63, 356] on textarea "Booking ID: H2025091229008" at bounding box center [155, 348] width 208 height 38
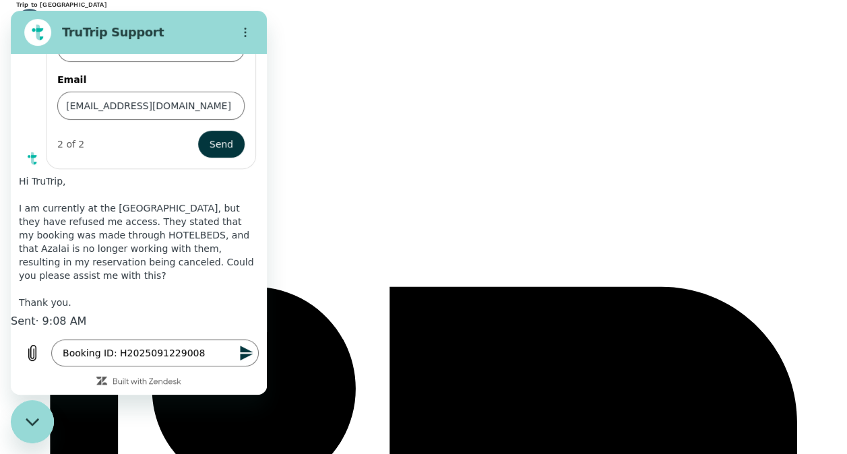
click at [248, 353] on icon "Send message" at bounding box center [247, 353] width 16 height 16
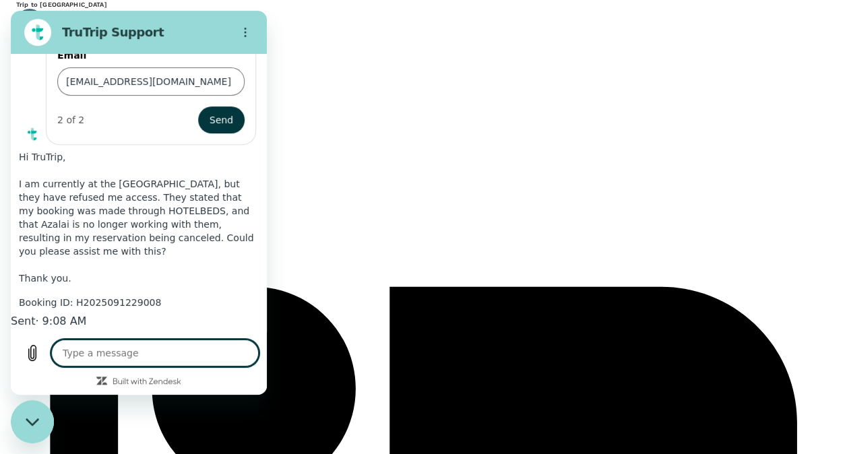
scroll to position [250, 0]
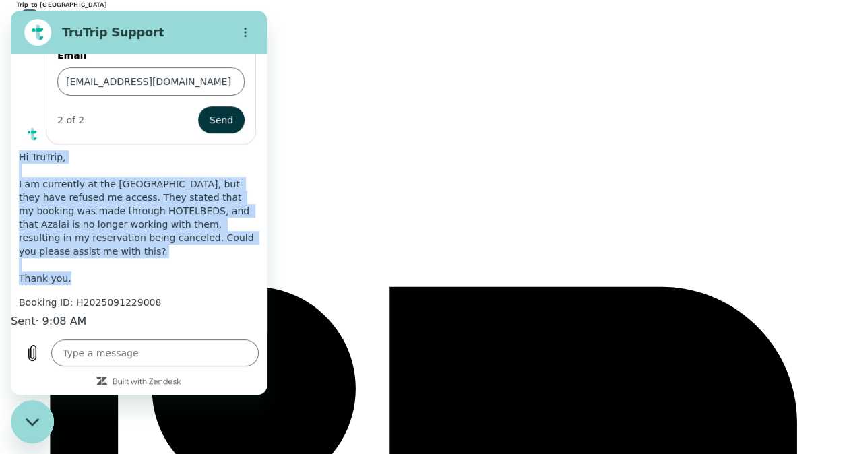
drag, startPoint x: 123, startPoint y: 280, endPoint x: 73, endPoint y: 144, distance: 144.6
click at [73, 150] on span "Hi TruTrip, I am currently at the [GEOGRAPHIC_DATA], but they have refused me a…" at bounding box center [139, 217] width 240 height 135
drag, startPoint x: 73, startPoint y: 144, endPoint x: 86, endPoint y: 145, distance: 12.8
click at [86, 150] on span "Hi TruTrip, I am currently at the [GEOGRAPHIC_DATA], but they have refused me a…" at bounding box center [139, 217] width 240 height 135
copy span "Hi TruTrip, I am currently at the [GEOGRAPHIC_DATA], but they have refused me a…"
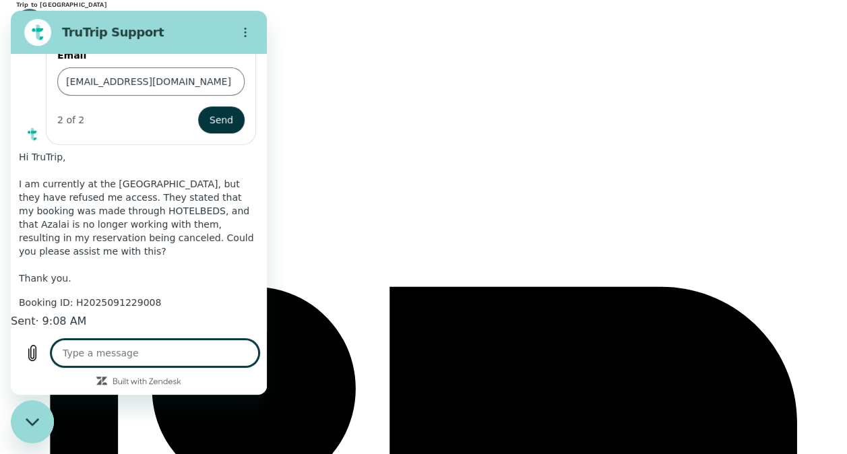
click at [78, 351] on textarea at bounding box center [155, 353] width 208 height 27
paste textarea "Hi TruTrip, I am currently at the [GEOGRAPHIC_DATA], but they have refused me a…"
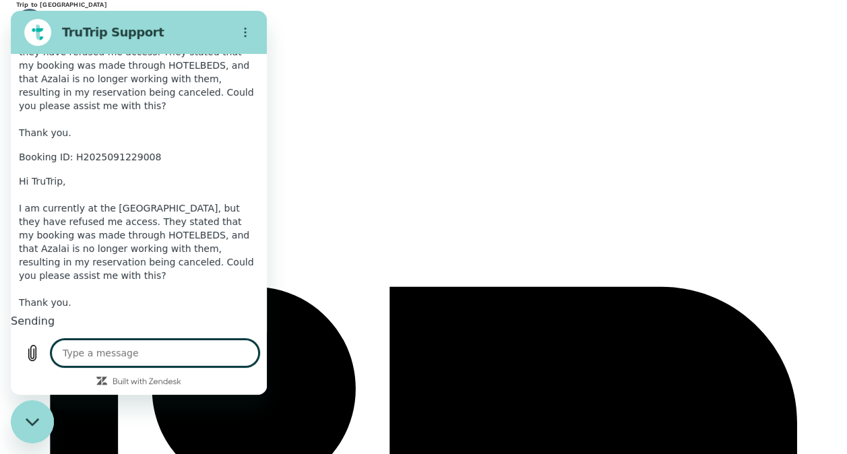
scroll to position [411, 0]
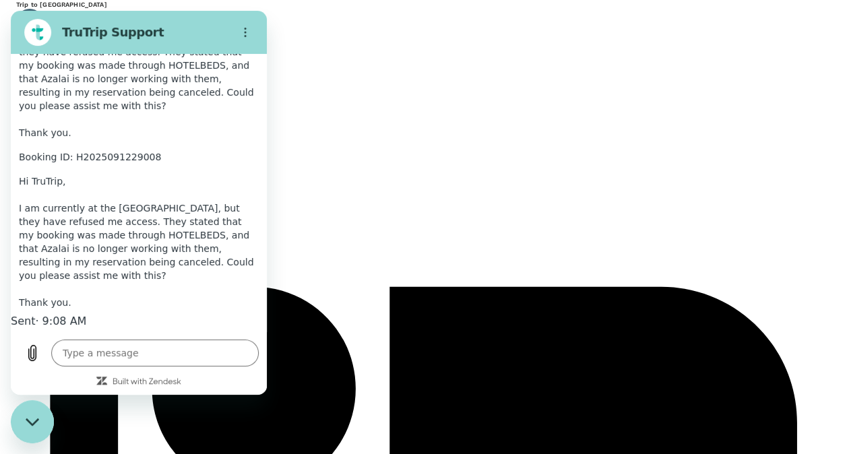
click at [464, 46] on div "From [DATE] until [DATE] | TR2509121338" at bounding box center [423, 42] width 815 height 13
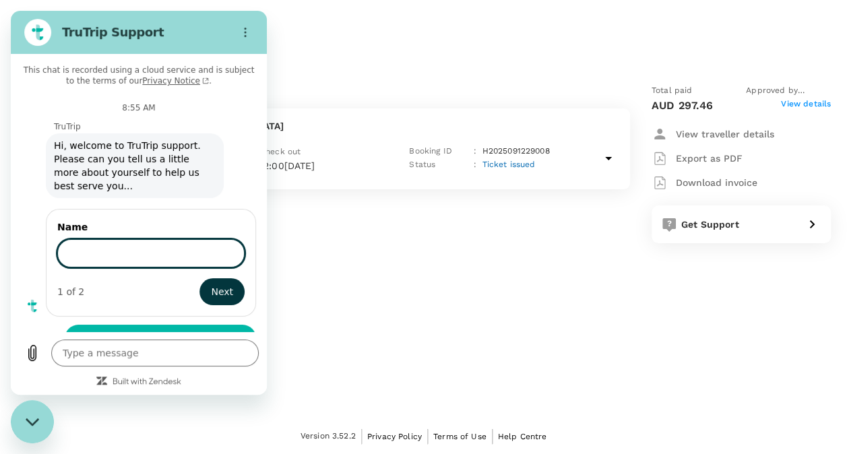
click at [90, 245] on input "Name" at bounding box center [150, 253] width 187 height 28
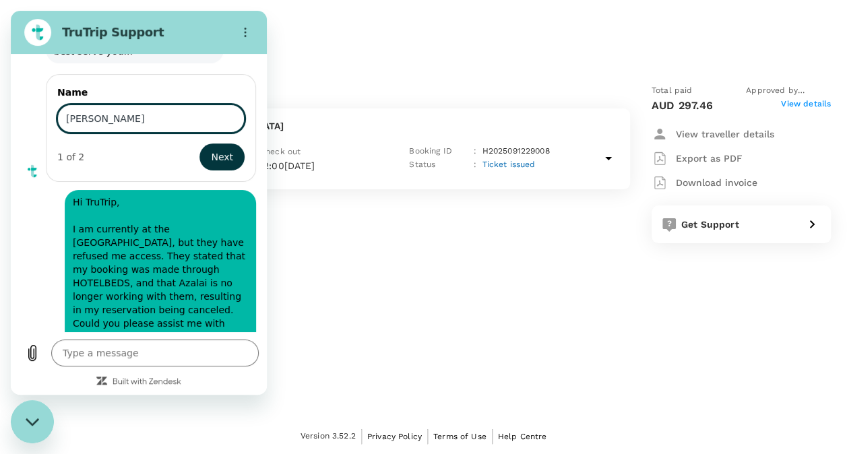
scroll to position [117, 0]
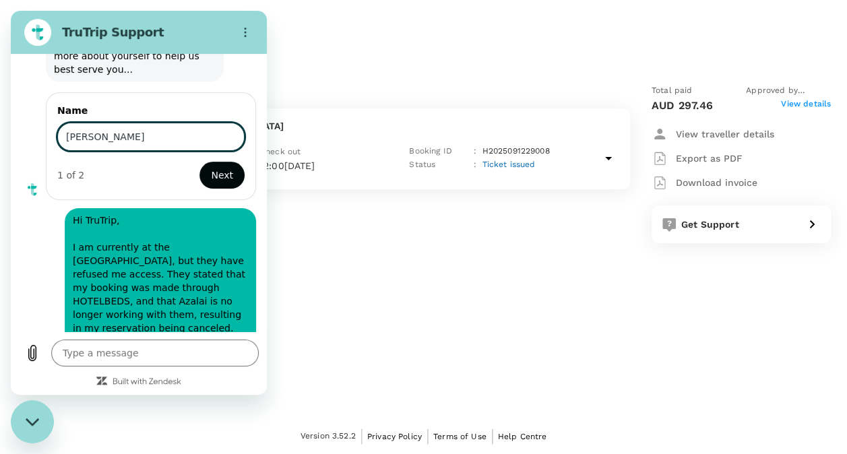
type input "N'GORAN EBRIN"
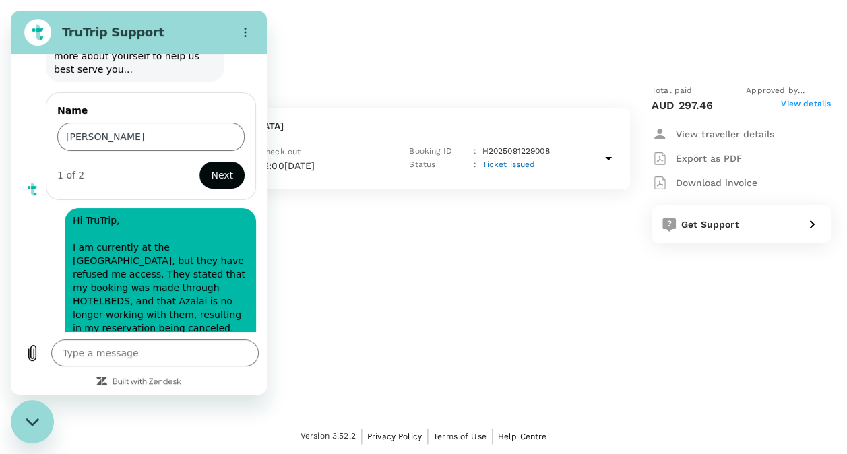
click at [217, 175] on span "Next" at bounding box center [222, 175] width 22 height 16
type textarea "x"
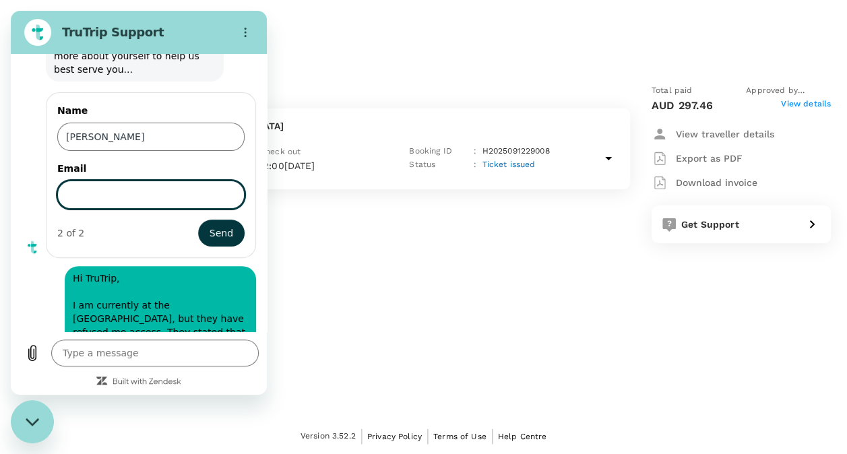
click at [95, 195] on input "Email" at bounding box center [150, 195] width 187 height 28
type input "[EMAIL_ADDRESS][DOMAIN_NAME]"
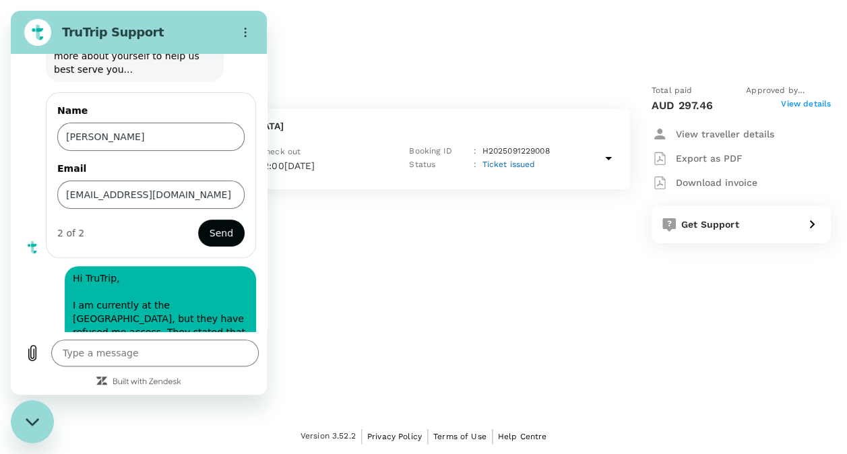
click at [213, 235] on span "Send" at bounding box center [222, 233] width 24 height 16
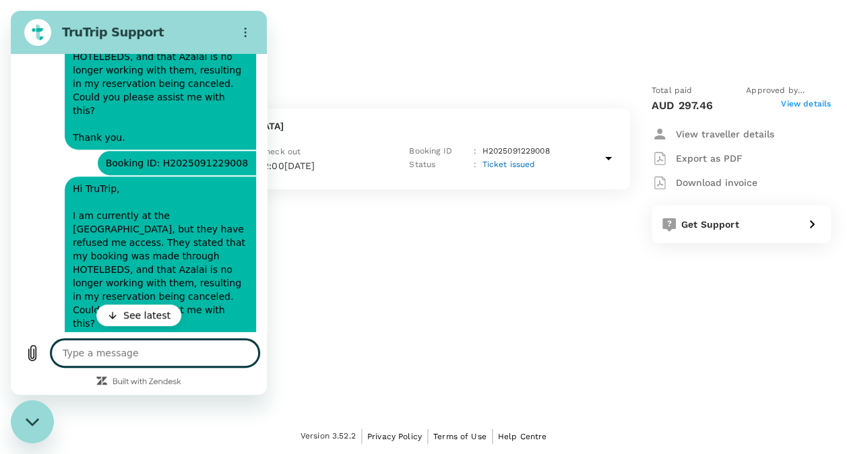
scroll to position [431, 0]
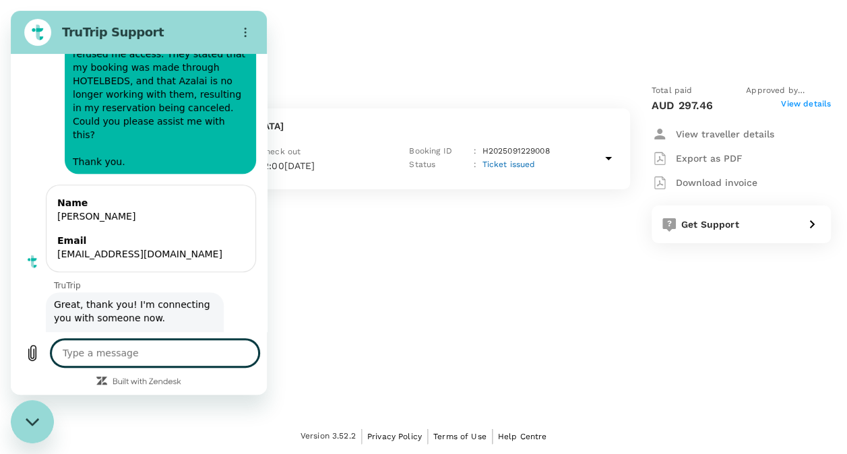
type textarea "x"
click at [71, 353] on textarea at bounding box center [155, 353] width 208 height 27
paste textarea "Hi TruTrip, I am currently at the [GEOGRAPHIC_DATA], but they have refused me a…"
type textarea "Hi TruTrip, I am currently at the [GEOGRAPHIC_DATA], but they have refused me a…"
type textarea "x"
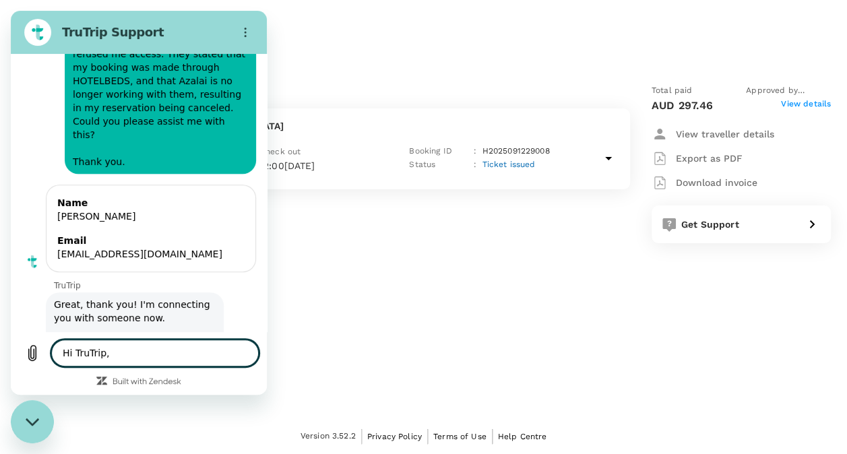
scroll to position [448, 0]
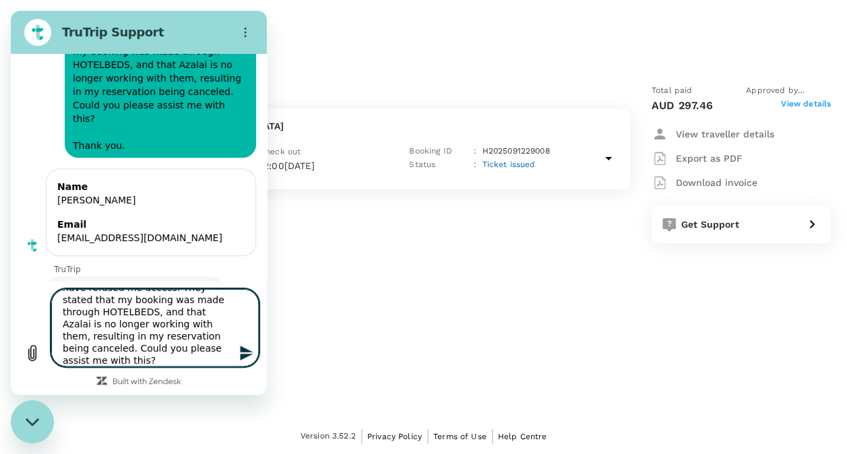
type textarea "Hi TruTrip, I am currently at the [GEOGRAPHIC_DATA], but they have refused me a…"
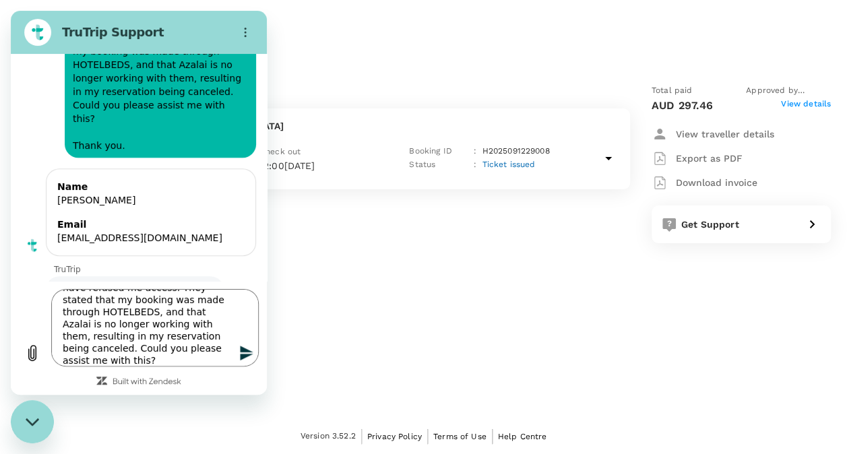
click at [248, 347] on icon "Send message" at bounding box center [247, 353] width 16 height 16
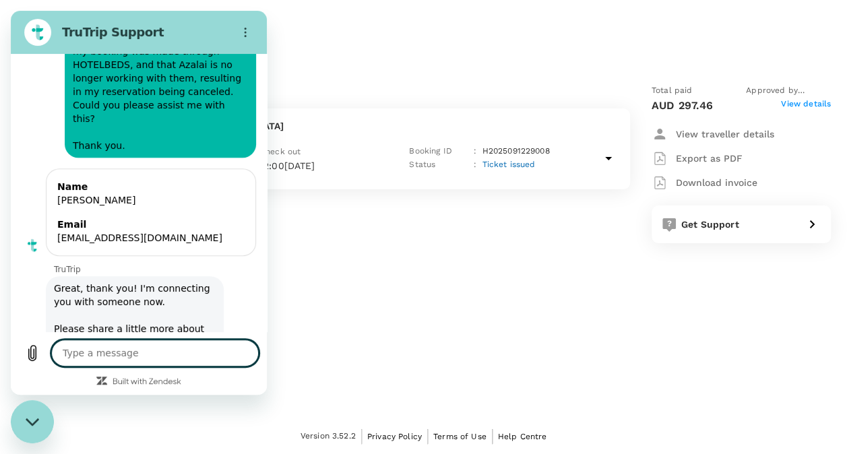
scroll to position [0, 0]
type textarea "x"
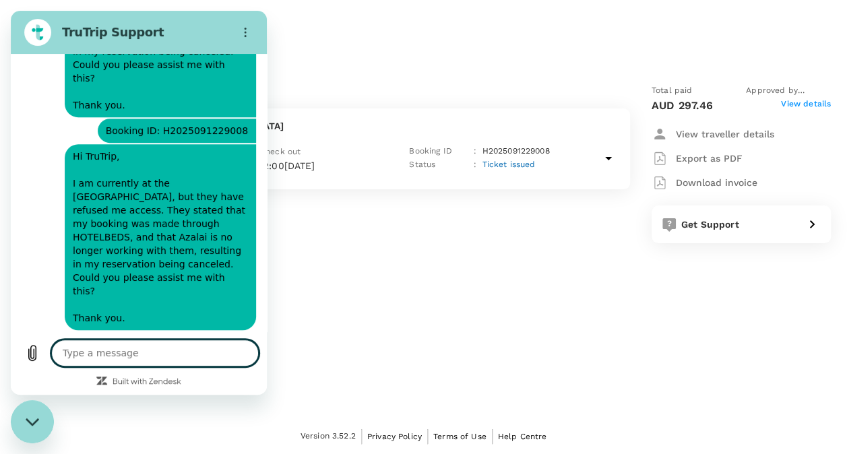
scroll to position [239, 0]
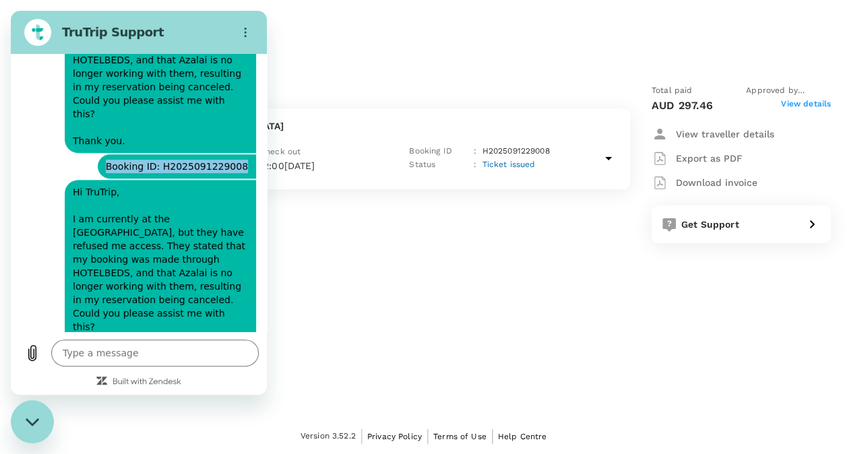
drag, startPoint x: 238, startPoint y: 140, endPoint x: 105, endPoint y: 142, distance: 132.8
click at [105, 153] on div "Web User 68d654e702cff4cf25ea4e49 says: Booking ID: H2025091229008" at bounding box center [133, 166] width 245 height 26
drag, startPoint x: 105, startPoint y: 142, endPoint x: 135, endPoint y: 140, distance: 29.7
copy span "Booking ID: H2025091229008"
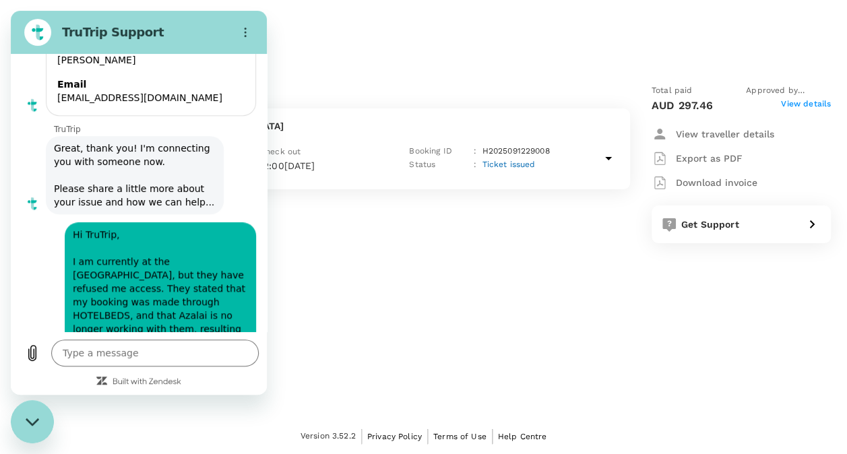
scroll to position [599, 0]
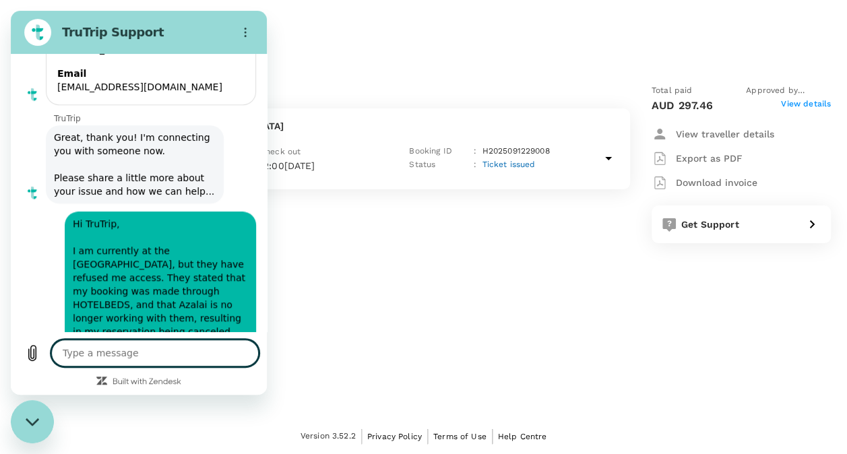
click at [93, 351] on textarea at bounding box center [155, 353] width 208 height 27
paste textarea "Booking ID: H2025091229008"
type textarea "Booking ID: H2025091229008"
type textarea "x"
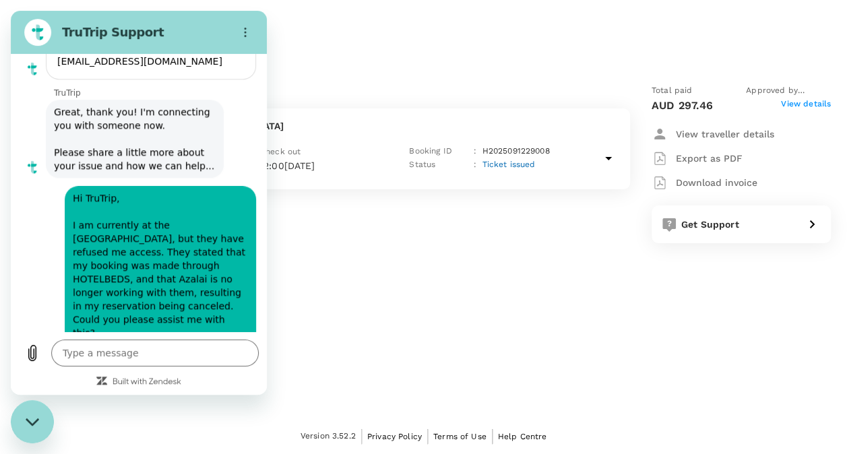
click at [340, 78] on div "Stay at [GEOGRAPHIC_DATA] (1 night(s))" at bounding box center [315, 90] width 620 height 35
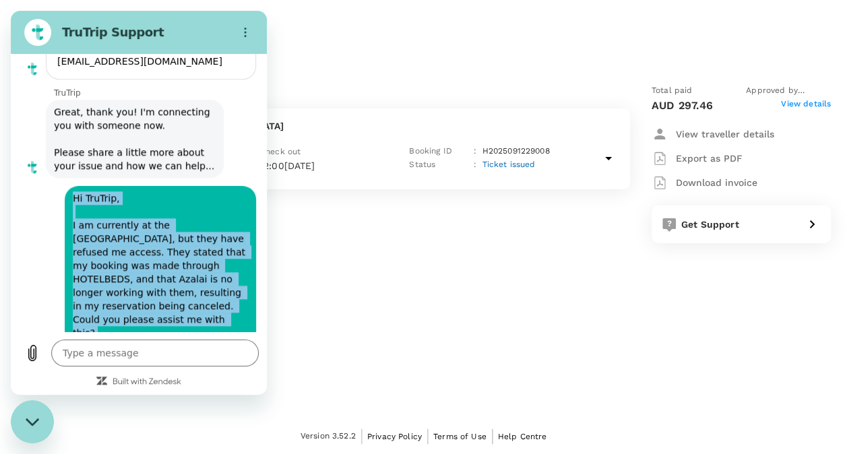
drag, startPoint x: 73, startPoint y: 143, endPoint x: 121, endPoint y: 282, distance: 147.1
click at [121, 282] on span "Hi TruTrip, I am currently at the [GEOGRAPHIC_DATA], but they have refused me a…" at bounding box center [160, 278] width 175 height 175
drag, startPoint x: 121, startPoint y: 282, endPoint x: 101, endPoint y: 206, distance: 78.2
copy span "Hi TruTrip, I am currently at the [GEOGRAPHIC_DATA], but they have refused me a…"
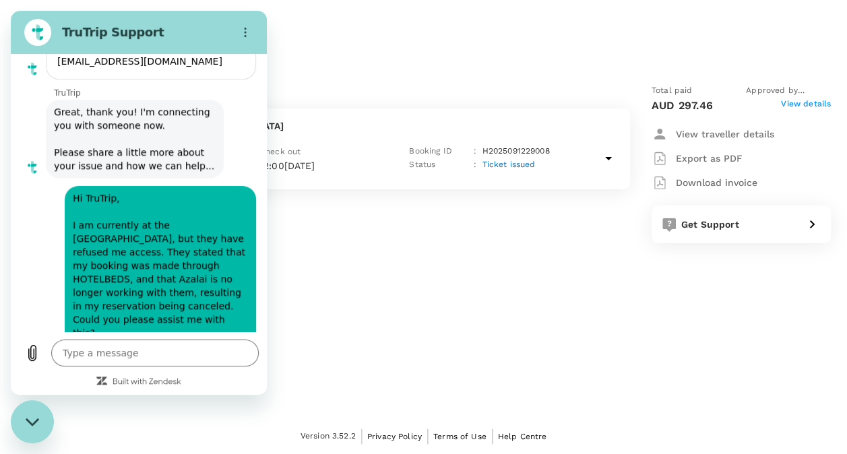
click at [113, 373] on div "says: Booking ID: H2025091229008" at bounding box center [177, 385] width 158 height 24
drag, startPoint x: 113, startPoint y: 304, endPoint x: 244, endPoint y: 313, distance: 131.7
click at [244, 372] on div "says: Booking ID: H2025091229008" at bounding box center [133, 385] width 245 height 26
drag, startPoint x: 244, startPoint y: 313, endPoint x: 195, endPoint y: 302, distance: 49.7
copy span "Booking ID: H2025091229008"
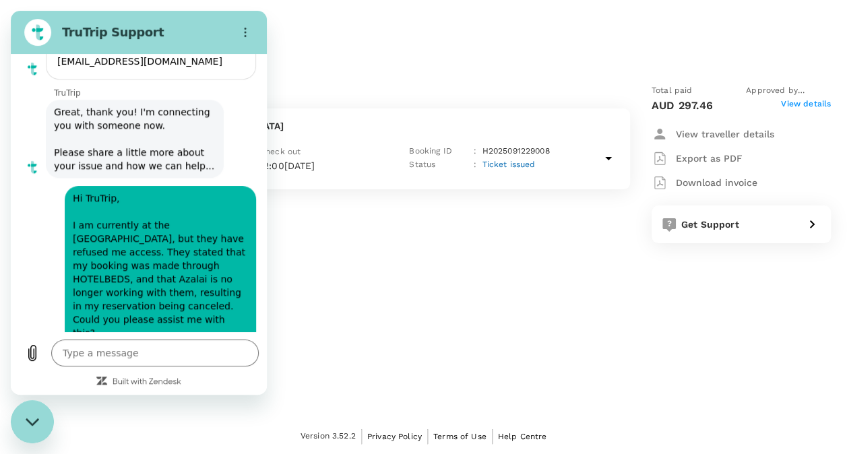
type textarea "x"
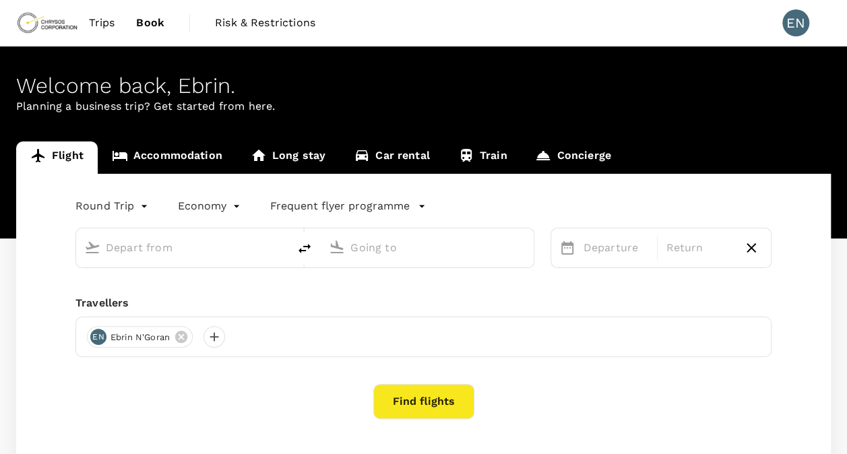
type input "[PERSON_NAME] Int'l (ABJ)"
type input "[PERSON_NAME][GEOGRAPHIC_DATA] (BKO)"
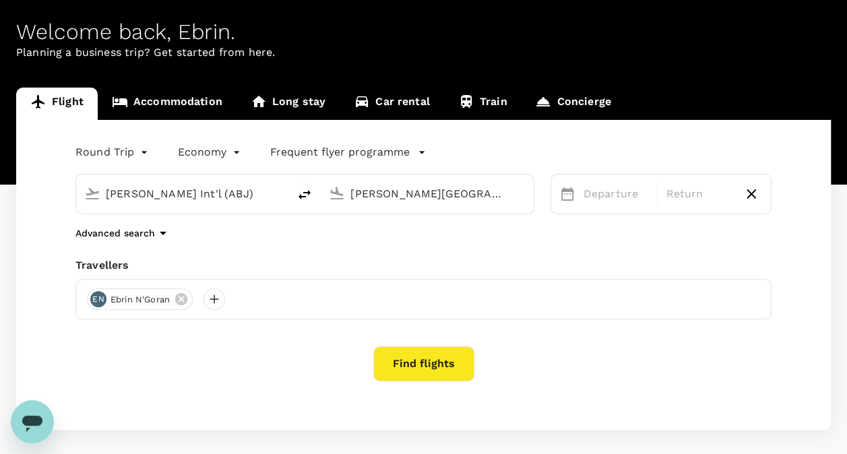
scroll to position [22, 0]
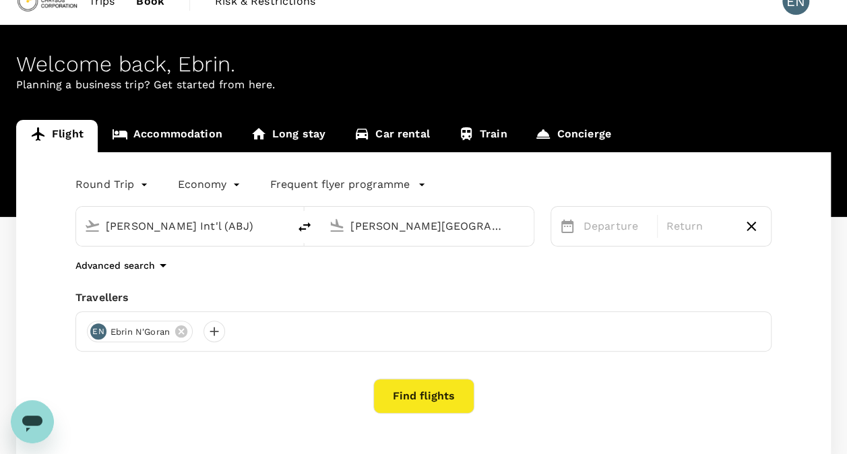
click at [154, 8] on span "Book" at bounding box center [150, 1] width 28 height 16
click at [154, 7] on span "Book" at bounding box center [150, 1] width 28 height 16
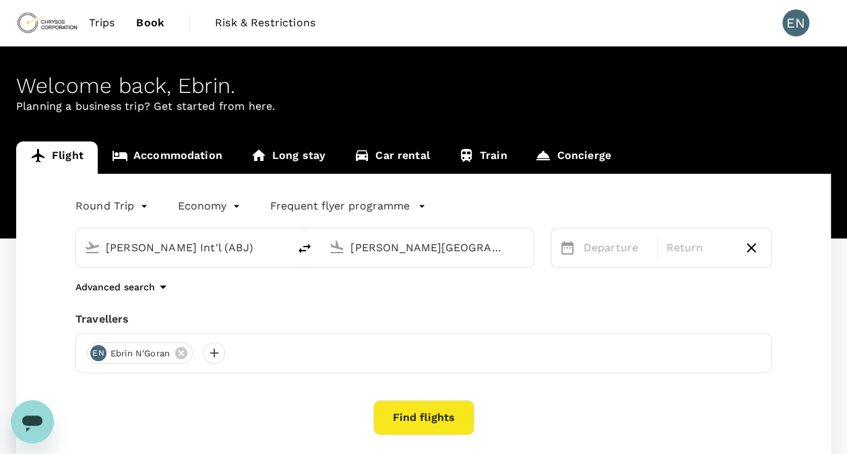
click at [153, 27] on span "Book" at bounding box center [150, 23] width 28 height 16
click at [109, 22] on span "Trips" at bounding box center [102, 23] width 26 height 16
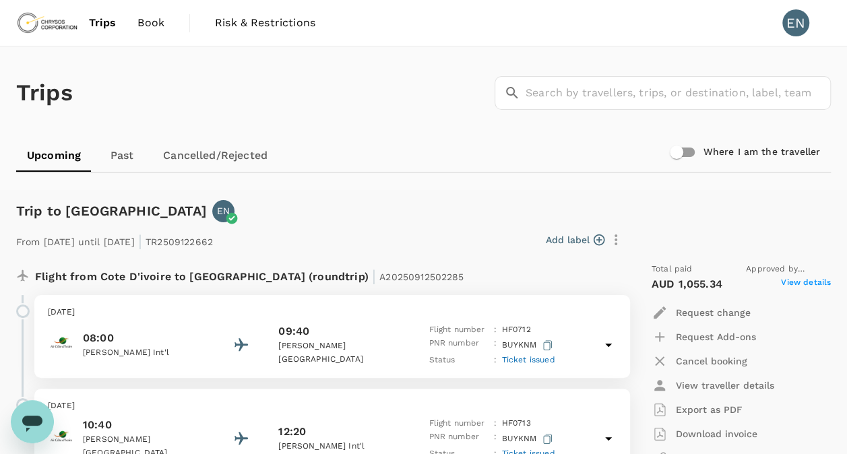
click at [29, 427] on icon "Open messaging window" at bounding box center [32, 422] width 24 height 24
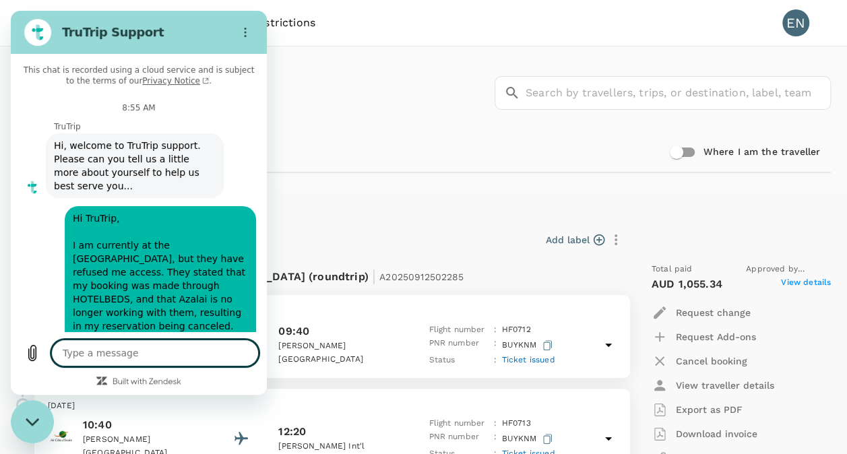
scroll to position [604, 0]
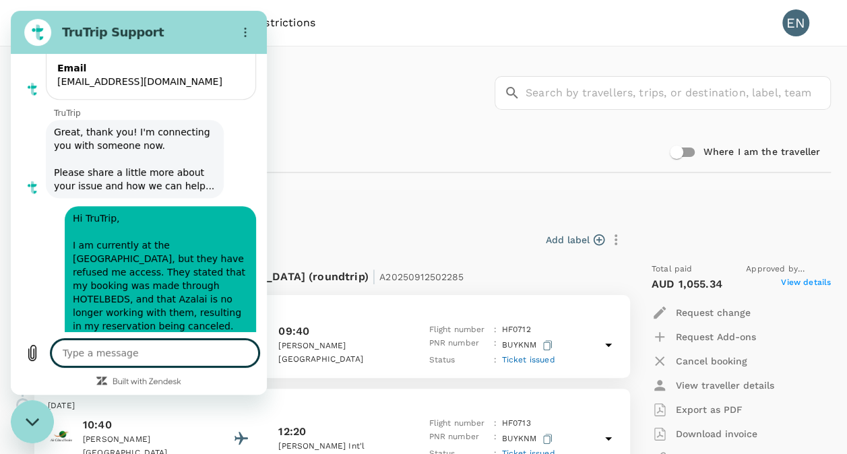
click at [86, 344] on textarea at bounding box center [155, 353] width 208 height 27
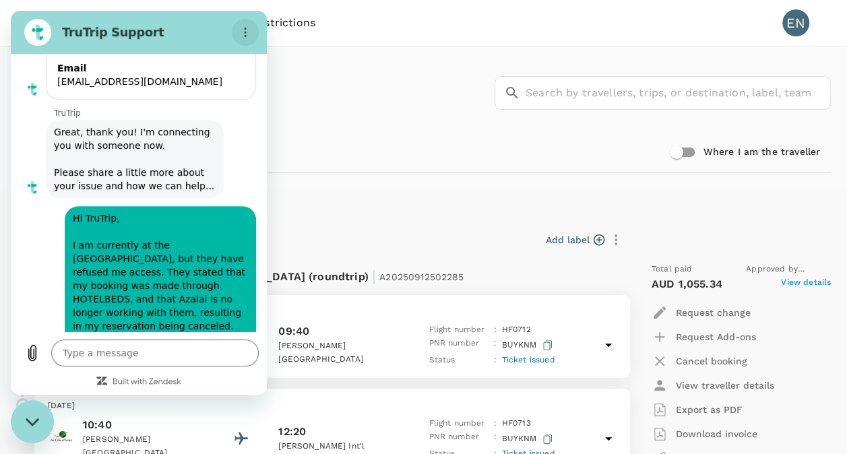
click at [245, 32] on circle "Options menu" at bounding box center [246, 33] width 2 height 2
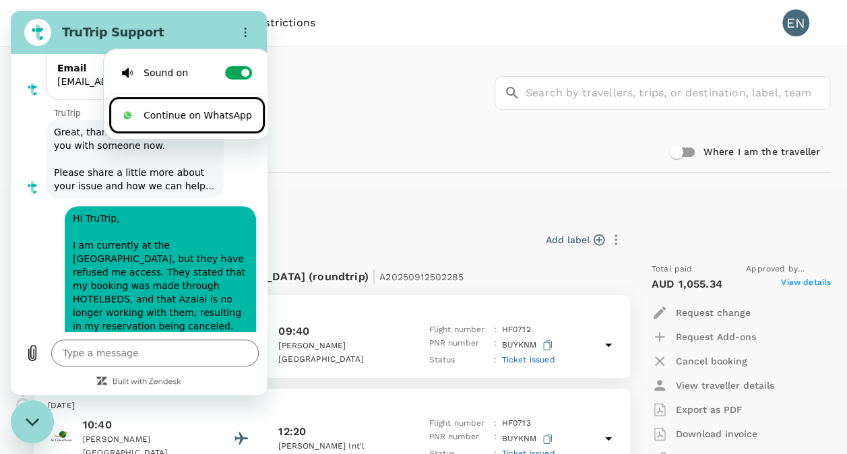
click at [185, 116] on li "Continue on WhatsApp" at bounding box center [187, 115] width 156 height 36
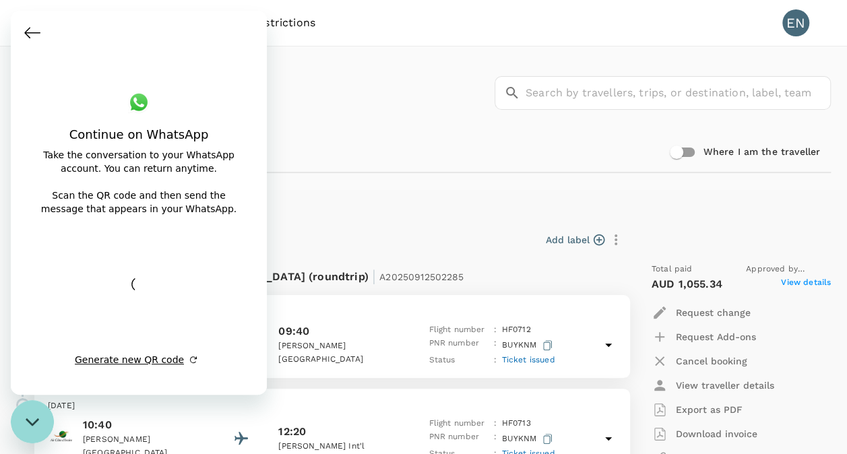
click at [390, 201] on div "From 21 Sep 2025 until 27 Sep 2025 | TR2509122662 Add label Flight from Cote D'…" at bounding box center [413, 371] width 837 height 340
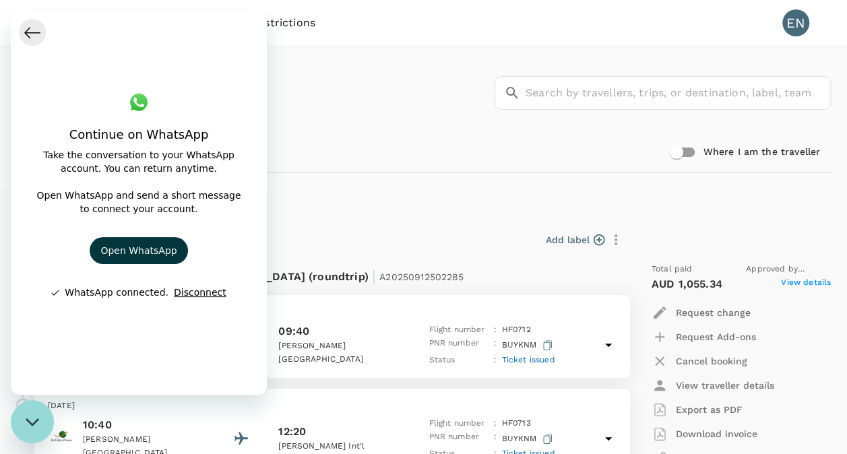
click at [22, 35] on button "Back to conversation" at bounding box center [32, 32] width 27 height 27
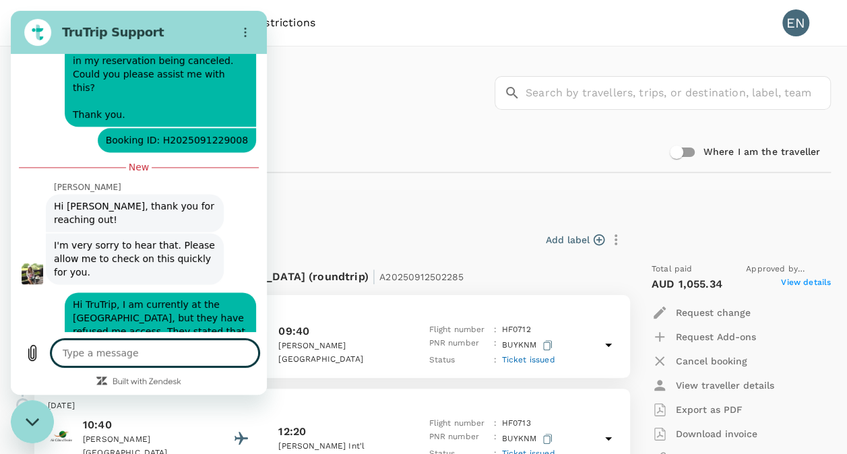
scroll to position [883, 0]
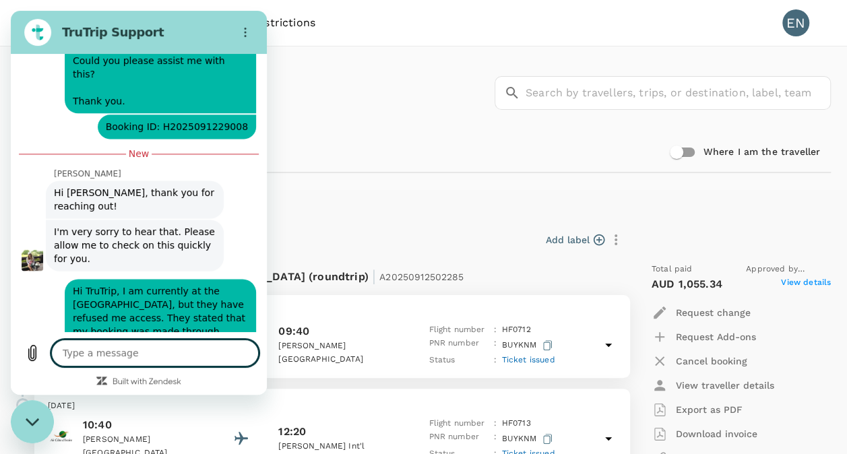
click at [84, 353] on textarea at bounding box center [155, 353] width 208 height 27
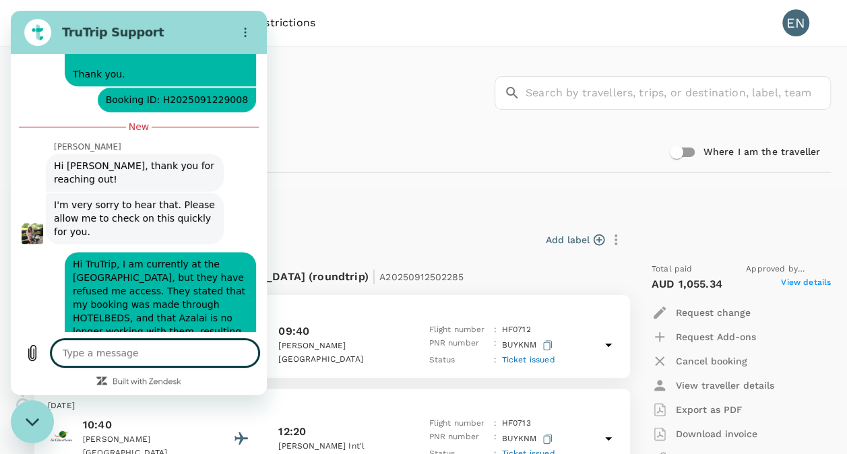
scroll to position [909, 0]
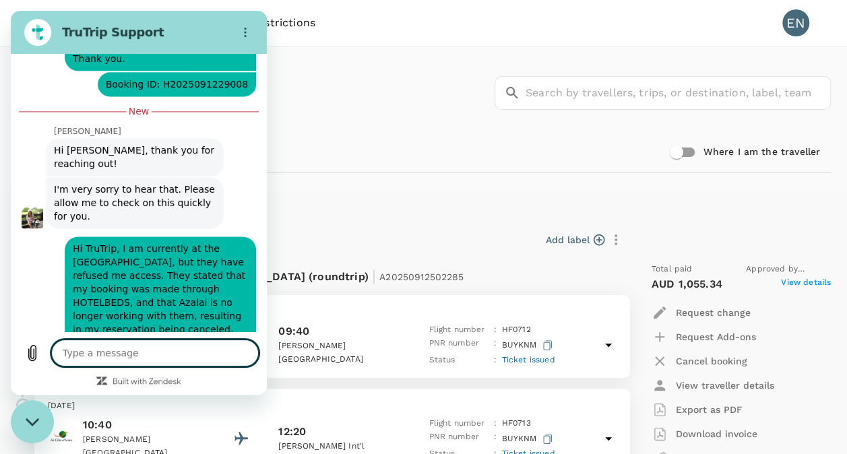
type textarea "x"
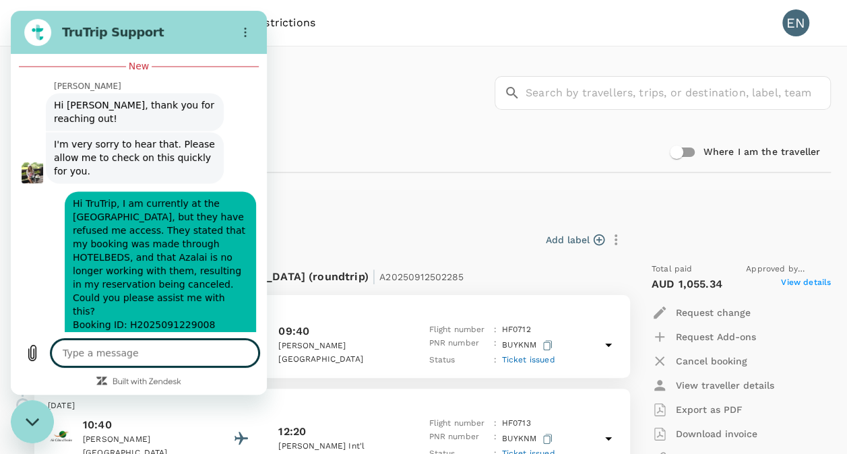
scroll to position [973, 0]
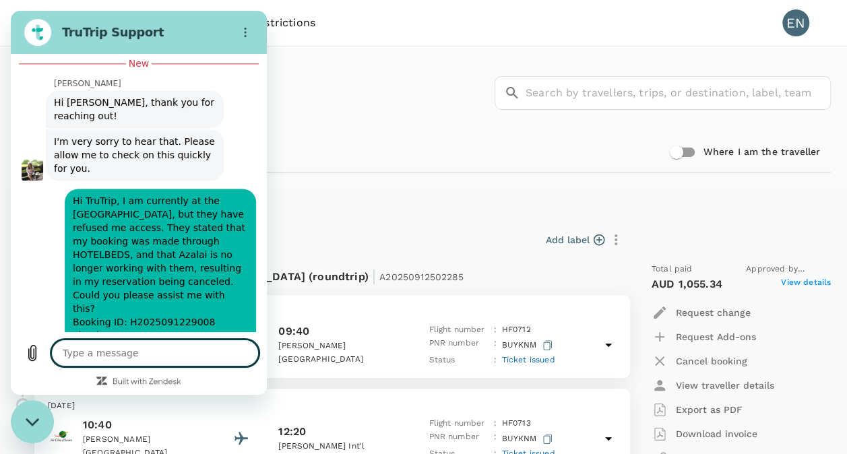
click at [84, 352] on textarea at bounding box center [155, 353] width 208 height 27
type textarea "T"
type textarea "x"
type textarea "Th"
type textarea "x"
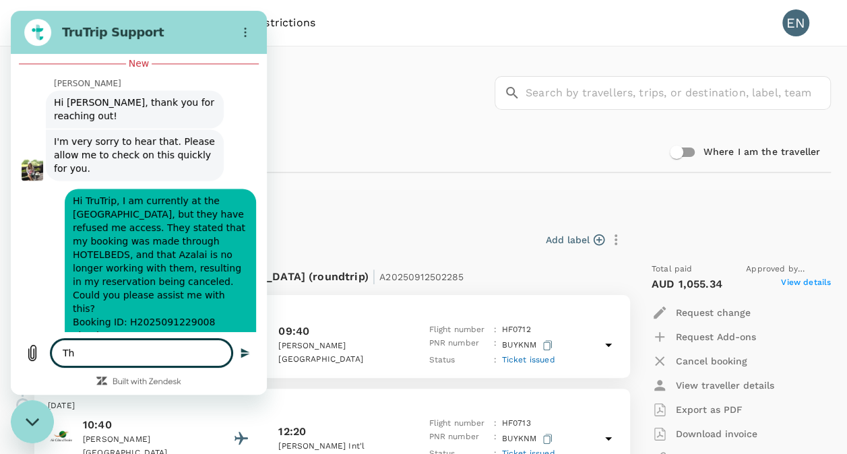
type textarea "Tha"
type textarea "x"
type textarea "Than"
type textarea "x"
type textarea "Thank"
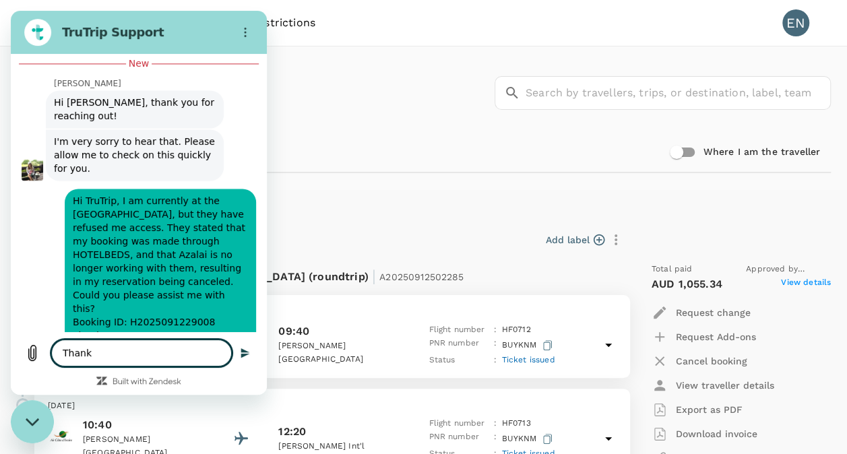
type textarea "x"
type textarea "Thank"
type textarea "x"
type textarea "Thank y"
type textarea "x"
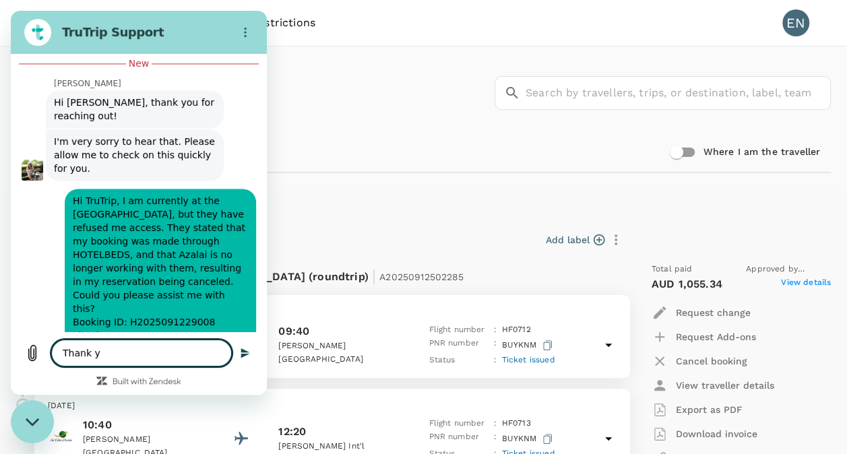
type textarea "Thank yo"
type textarea "x"
type textarea "Thank you"
type textarea "x"
type textarea "Thank you,"
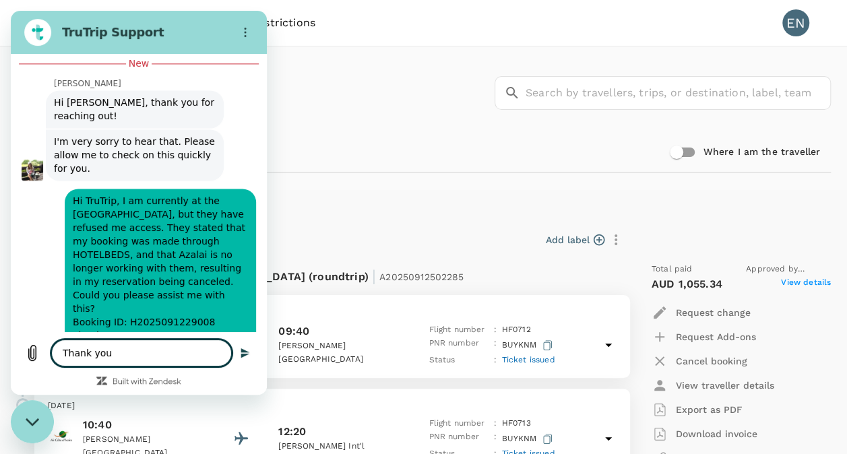
type textarea "x"
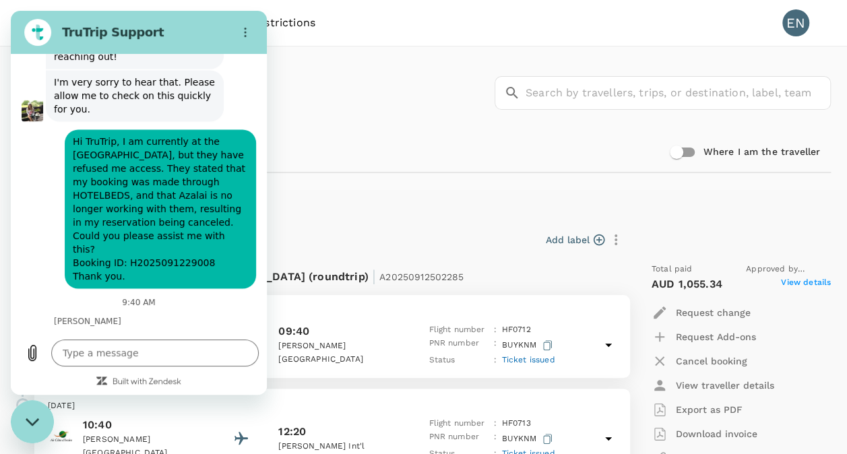
scroll to position [1031, 0]
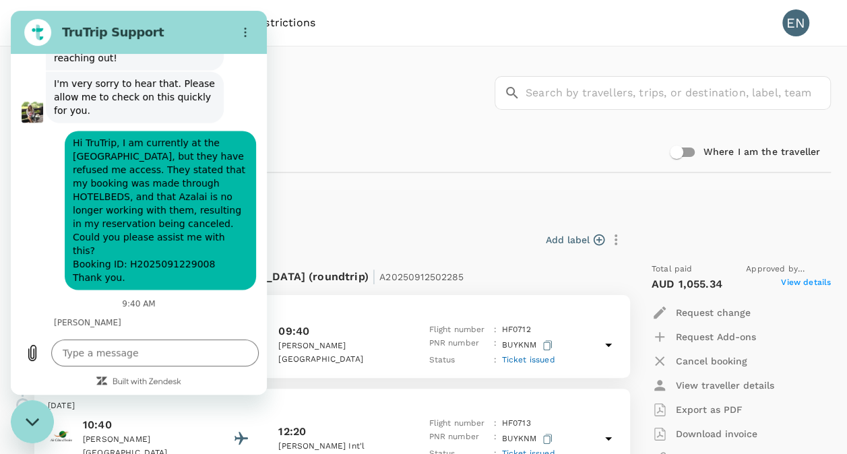
type textarea "x"
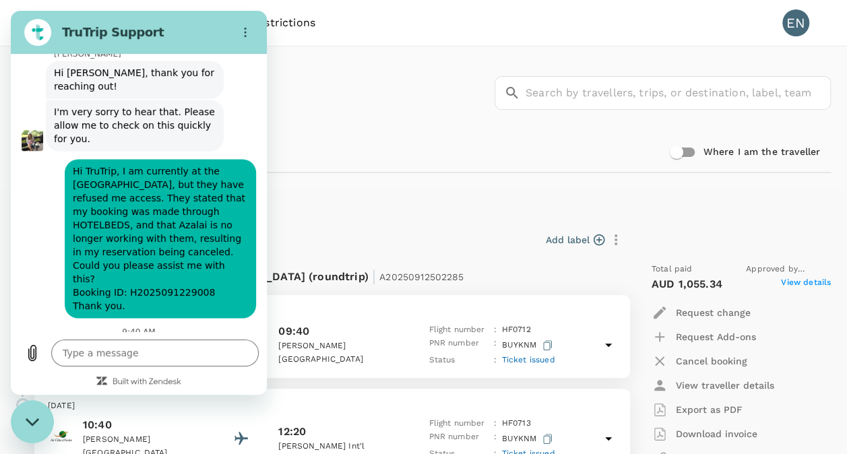
scroll to position [1006, 0]
